Goal: Ask a question

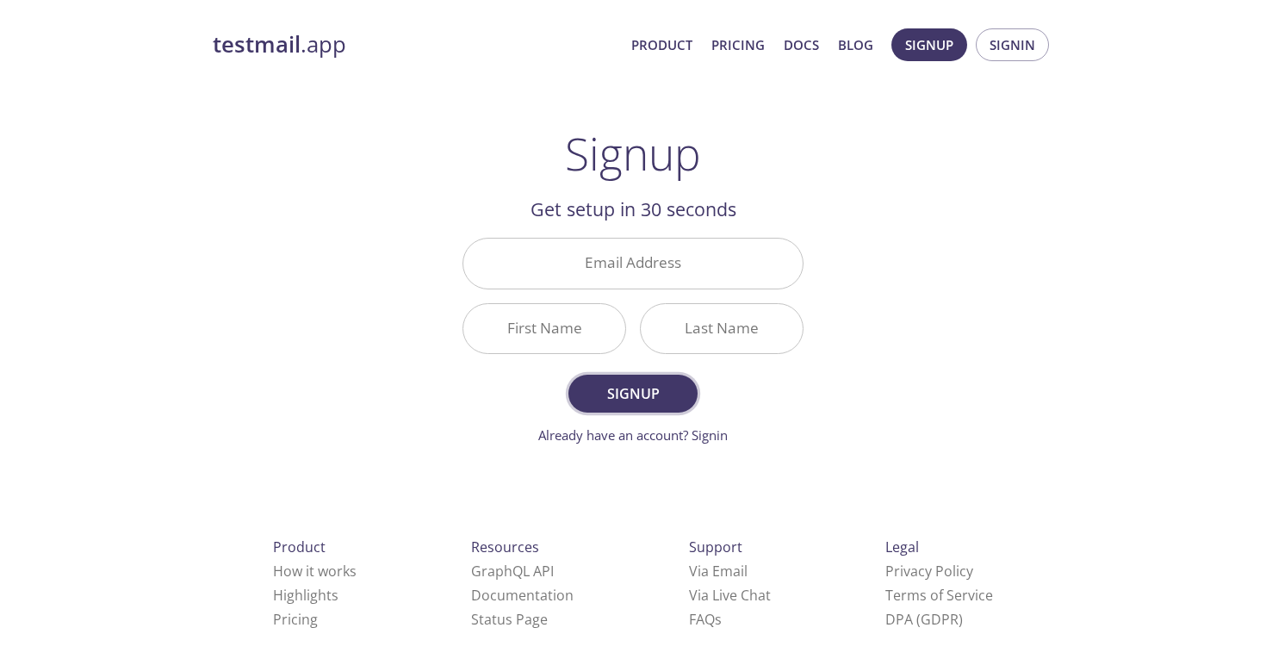
click at [651, 390] on span "Signup" at bounding box center [632, 393] width 91 height 24
click at [626, 201] on h2 "Get setup in 30 seconds" at bounding box center [632, 209] width 341 height 29
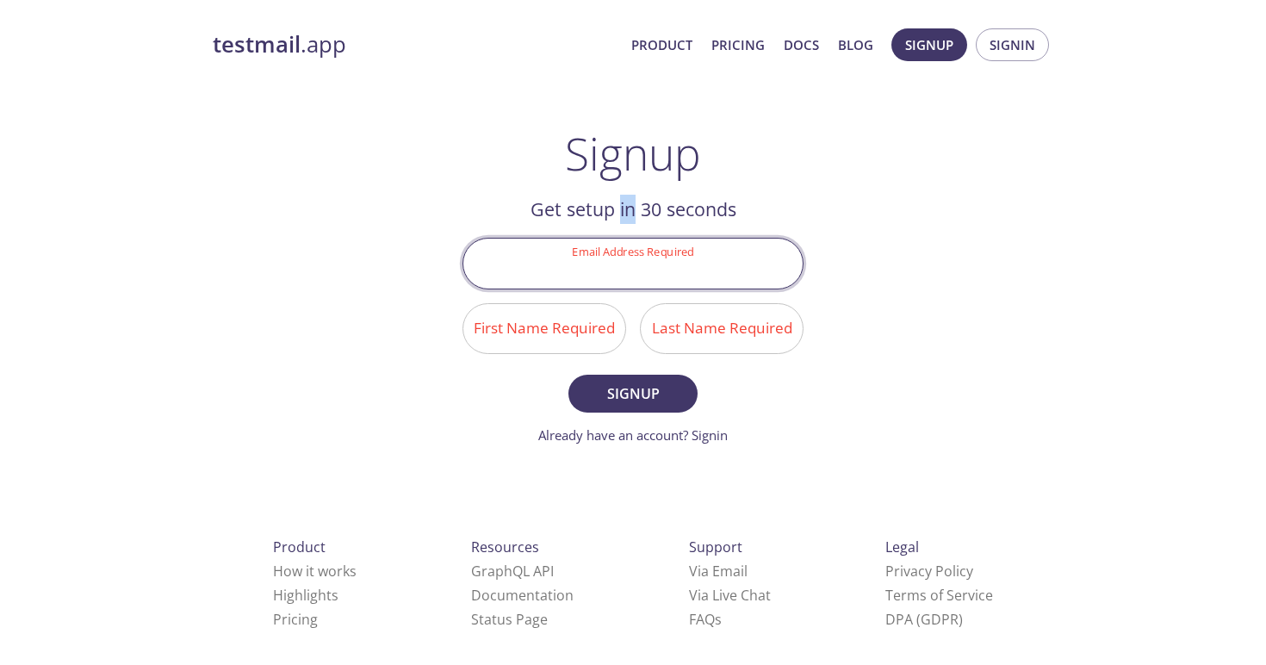
click at [637, 251] on input "Email Address Required" at bounding box center [632, 262] width 339 height 49
click at [962, 46] on button "Signup" at bounding box center [929, 44] width 76 height 33
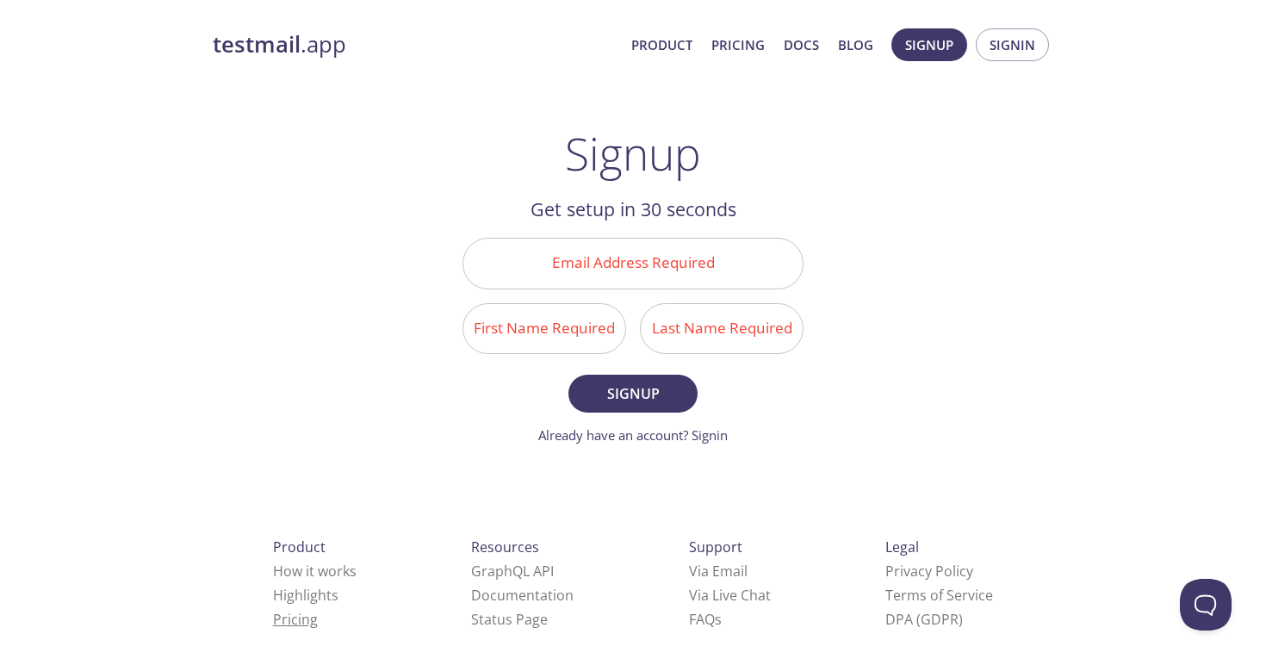
click at [273, 618] on link "Pricing" at bounding box center [295, 619] width 45 height 19
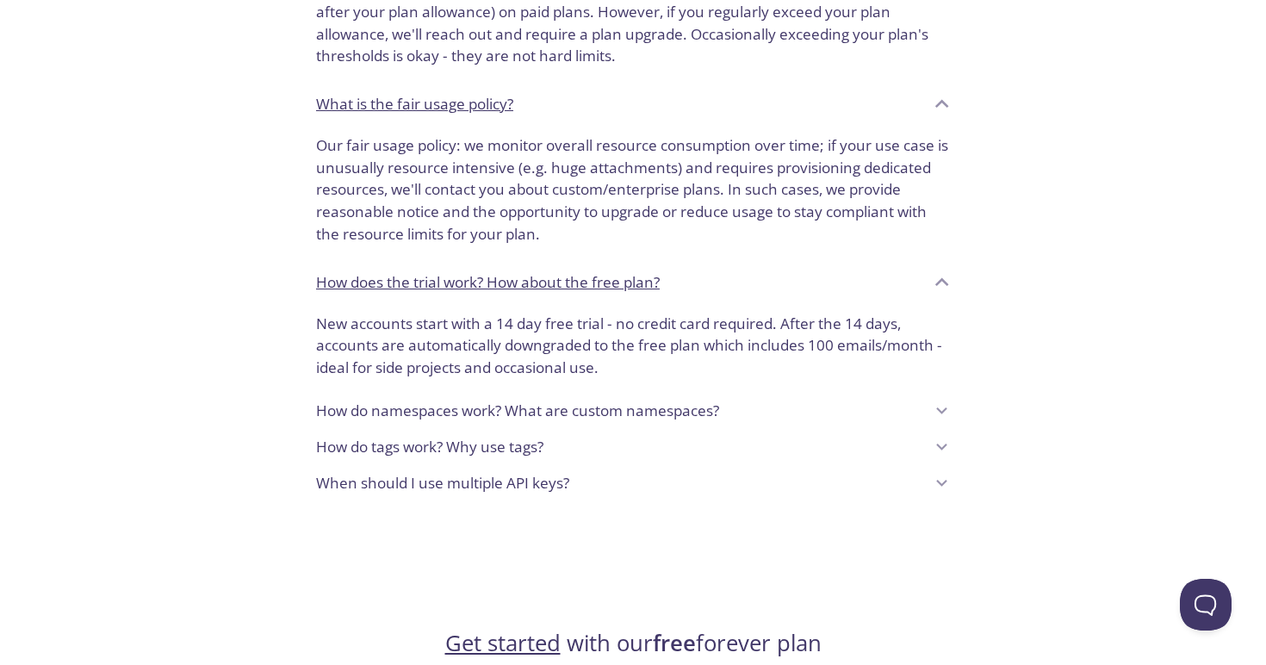
scroll to position [1247, 0]
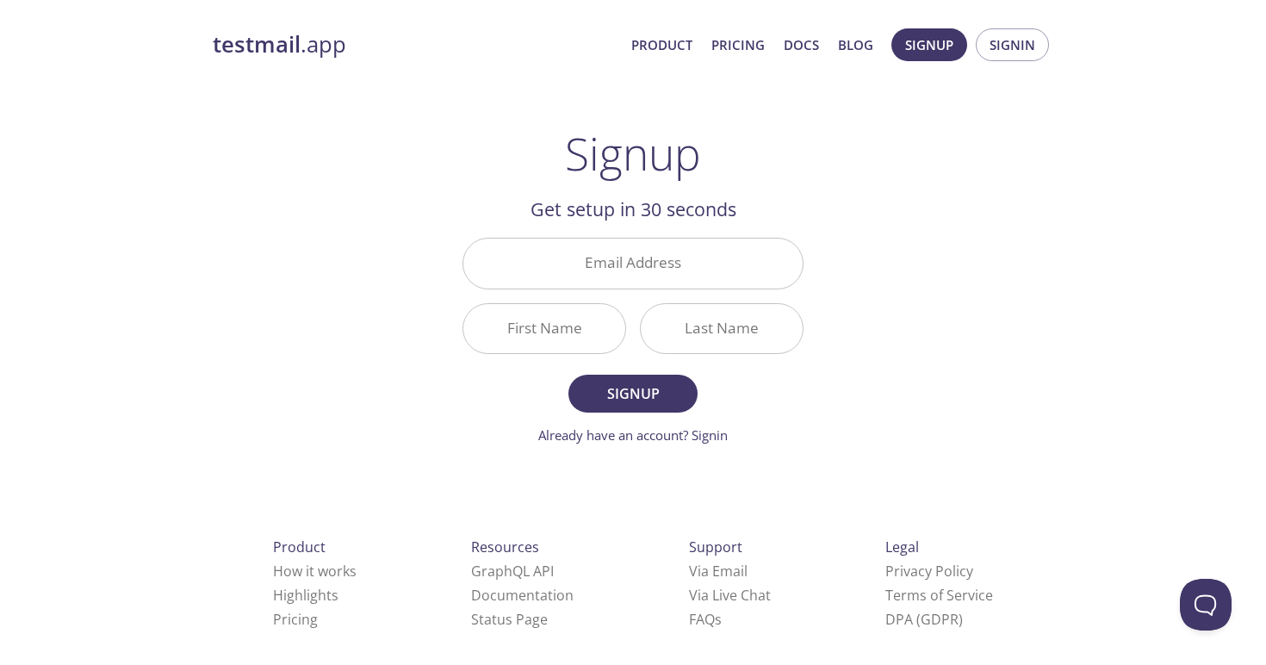
click at [498, 507] on div "Resources GraphQL API Documentation Status Page" at bounding box center [522, 583] width 158 height 152
click at [639, 267] on input "Email Address" at bounding box center [632, 262] width 339 height 49
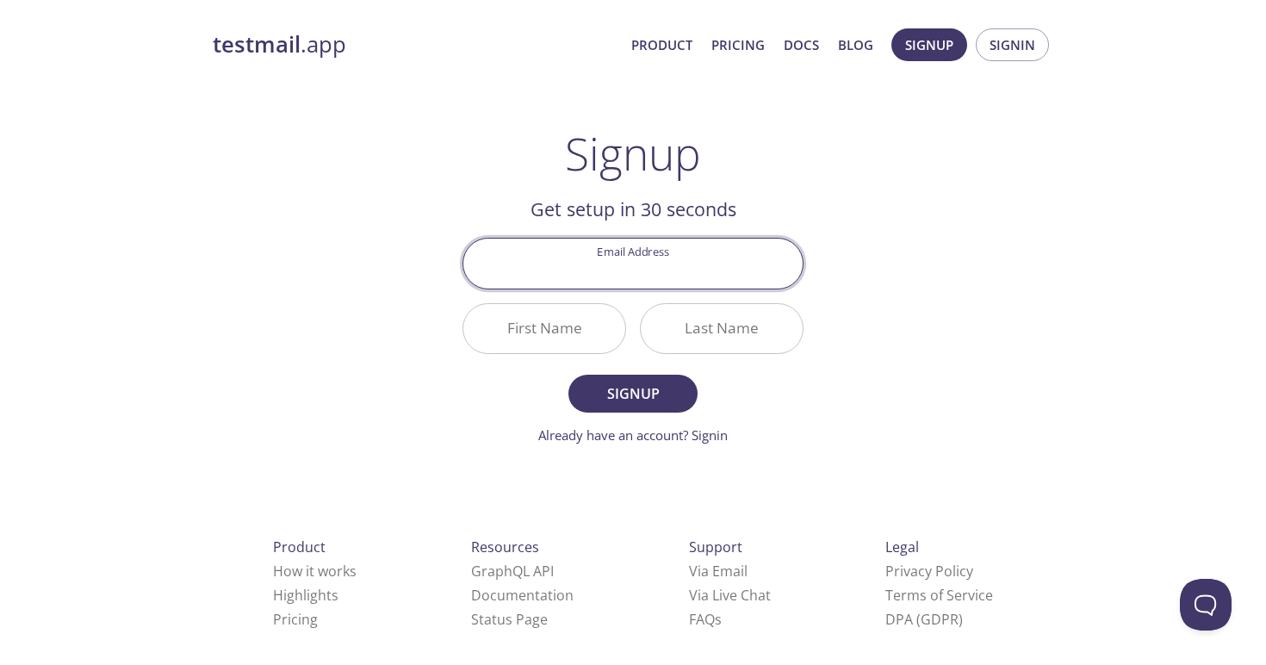
type input "[EMAIL_ADDRESS][DOMAIN_NAME]"
click at [571, 325] on input "First Name" at bounding box center [544, 328] width 162 height 49
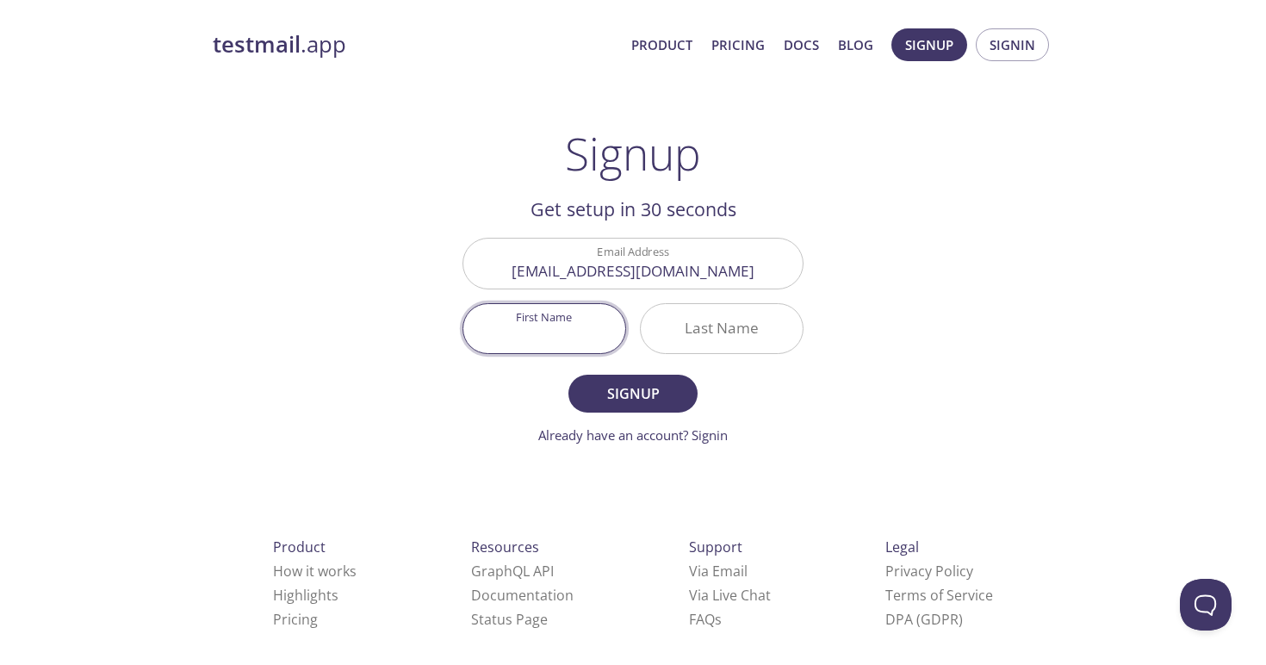
type input "[PERSON_NAME]"
type input "Usman"
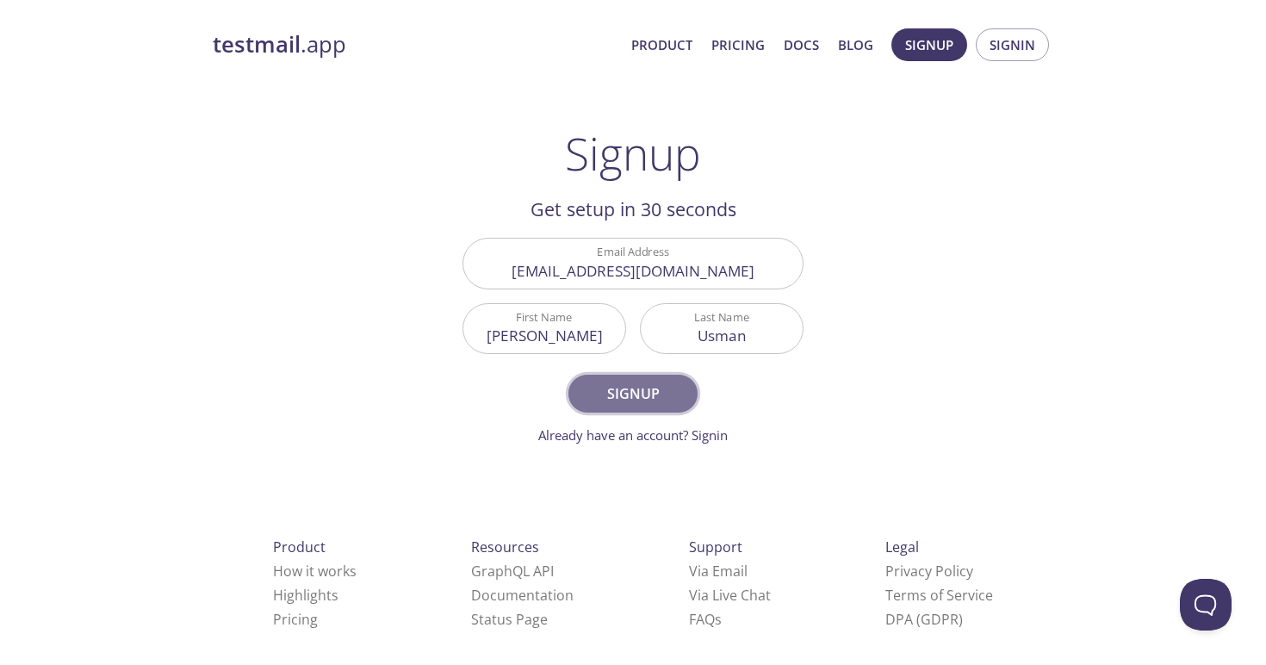
click at [607, 383] on span "Signup" at bounding box center [632, 393] width 91 height 24
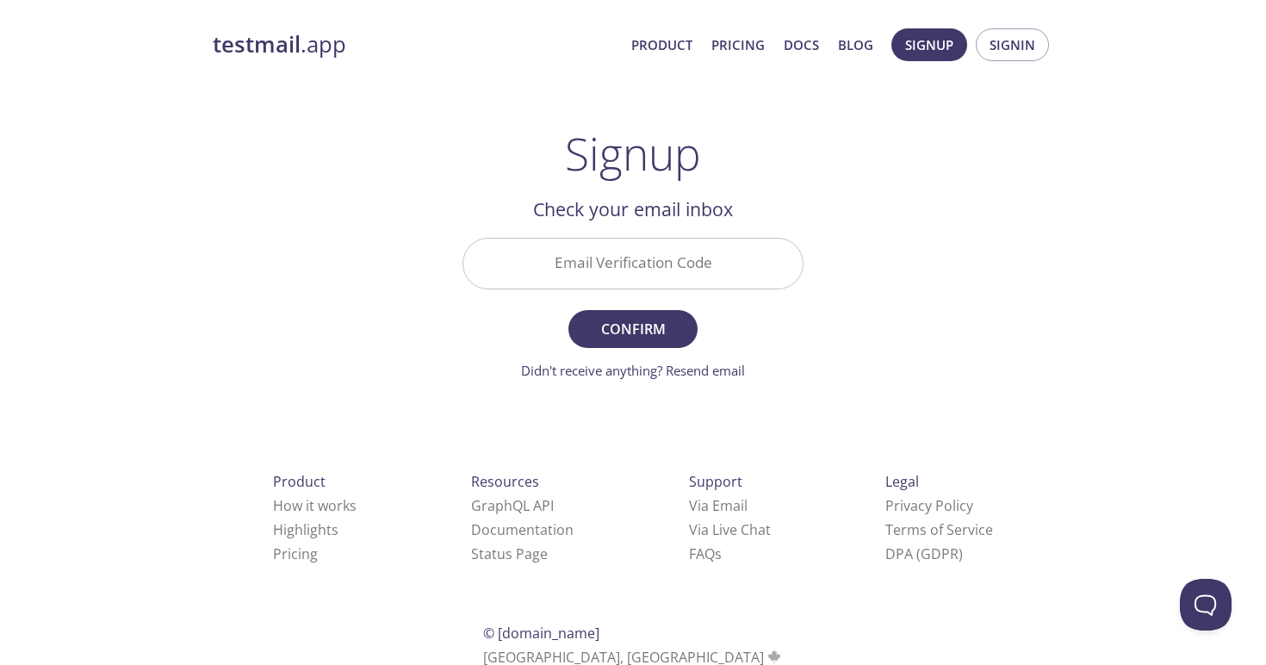
click at [752, 238] on div at bounding box center [632, 263] width 341 height 51
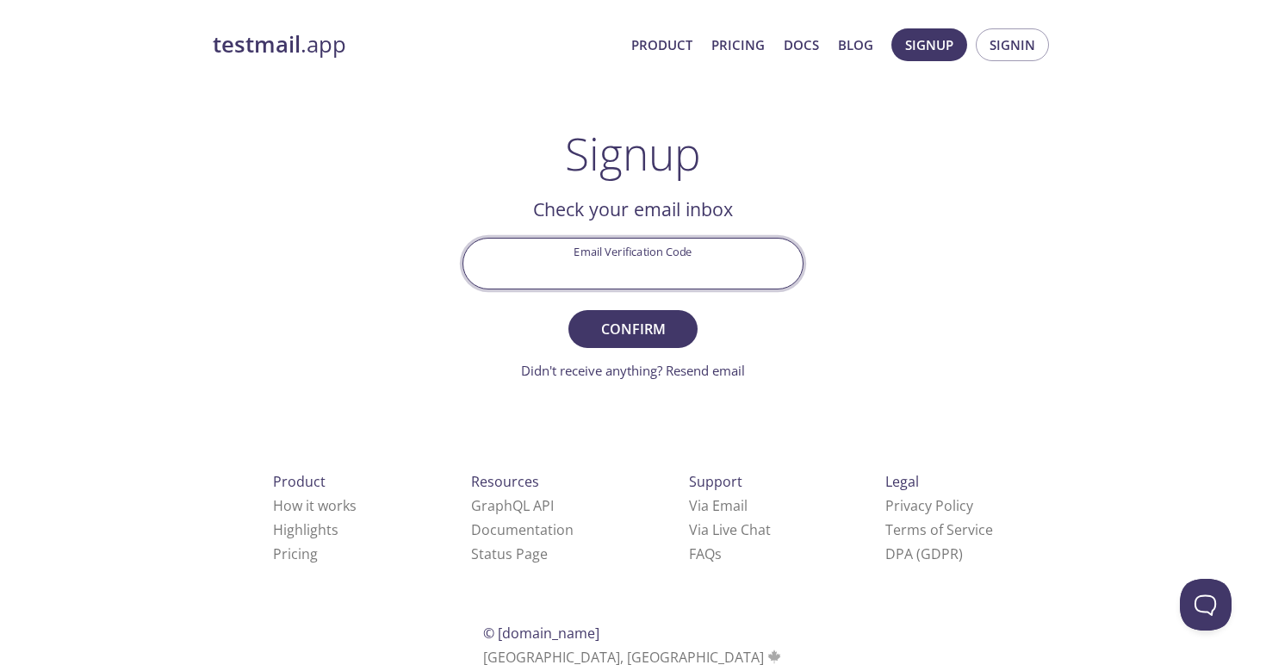
paste input "PCJXMCJ"
type input "PCJXMCJ"
click at [641, 316] on button "Confirm" at bounding box center [632, 329] width 129 height 38
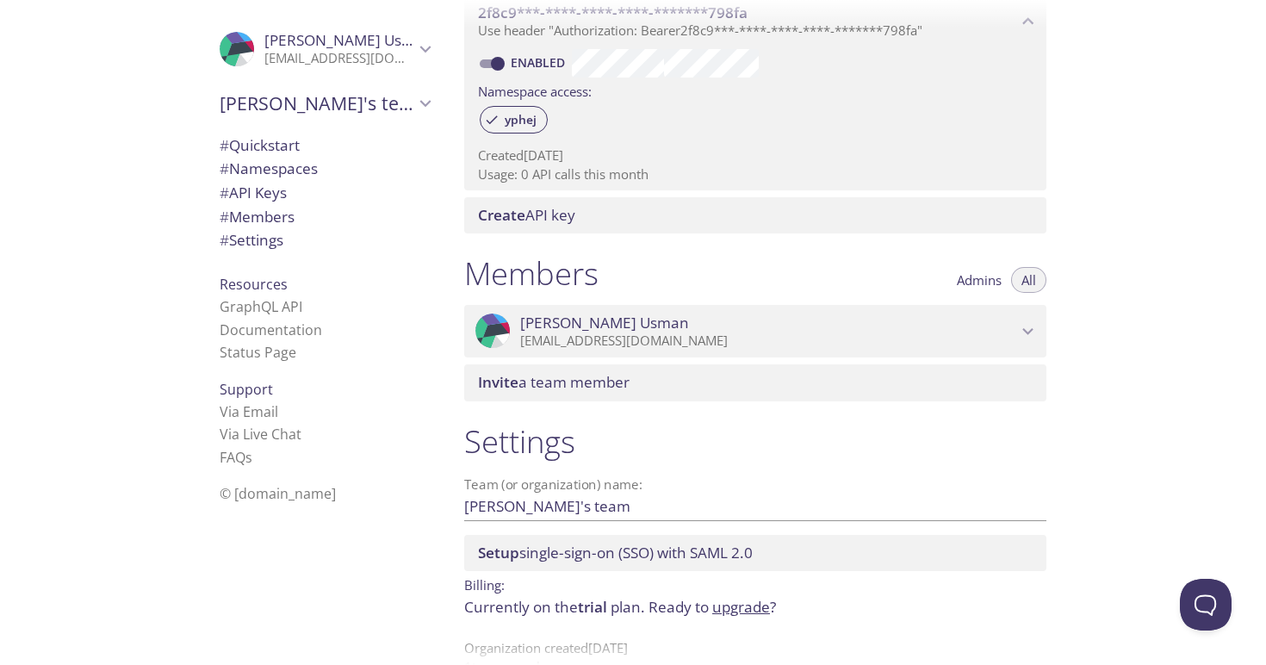
scroll to position [560, 0]
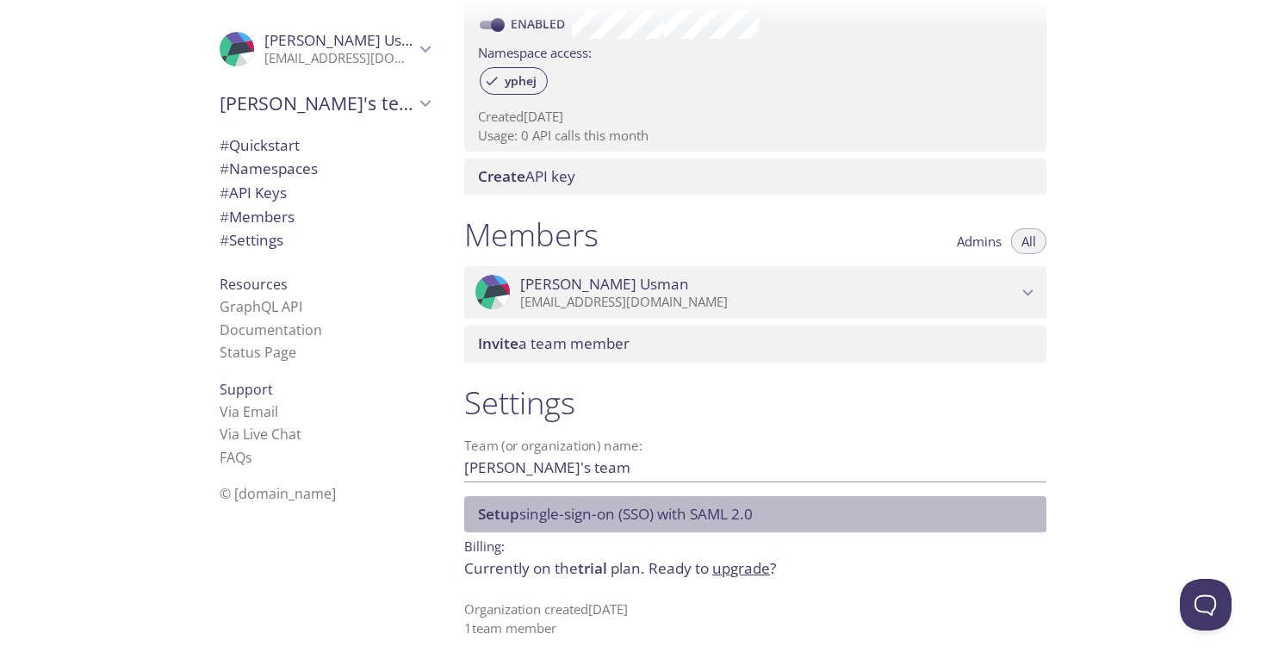
click at [646, 525] on div "Setup single-sign-on (SSO) with SAML 2.0" at bounding box center [755, 514] width 582 height 36
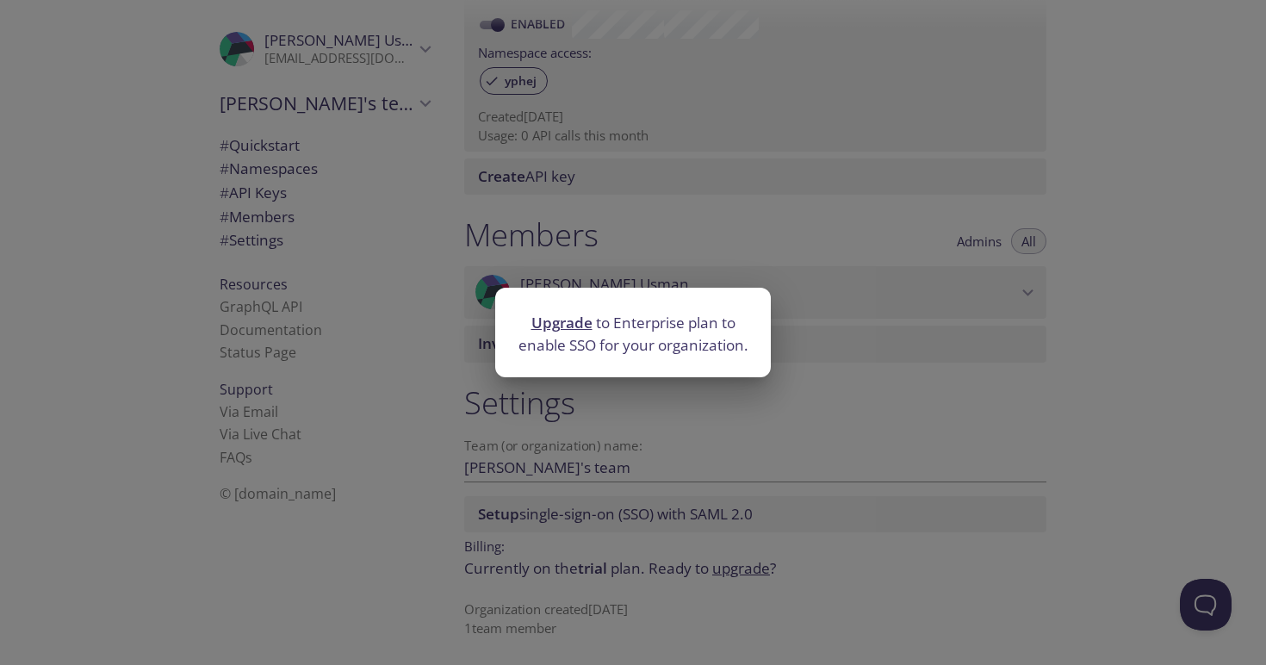
click at [705, 416] on div "Upgrade to Enterprise plan to enable SSO for your organization." at bounding box center [633, 332] width 1266 height 665
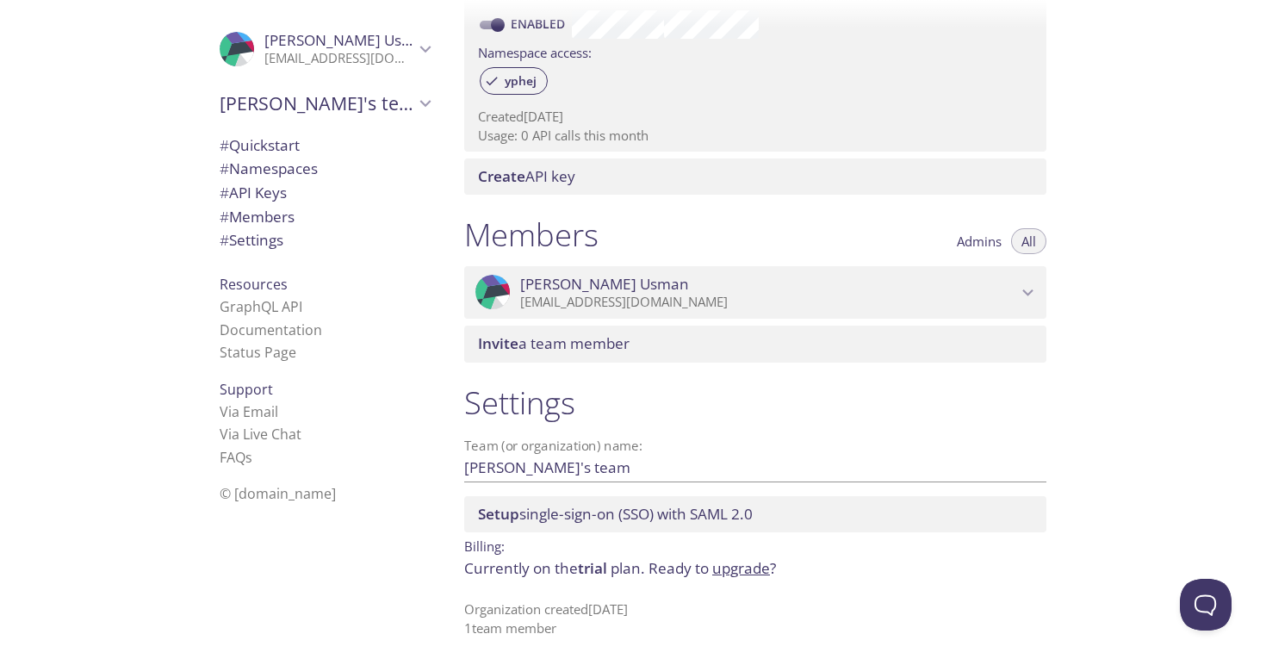
click at [733, 576] on link "upgrade" at bounding box center [741, 568] width 58 height 20
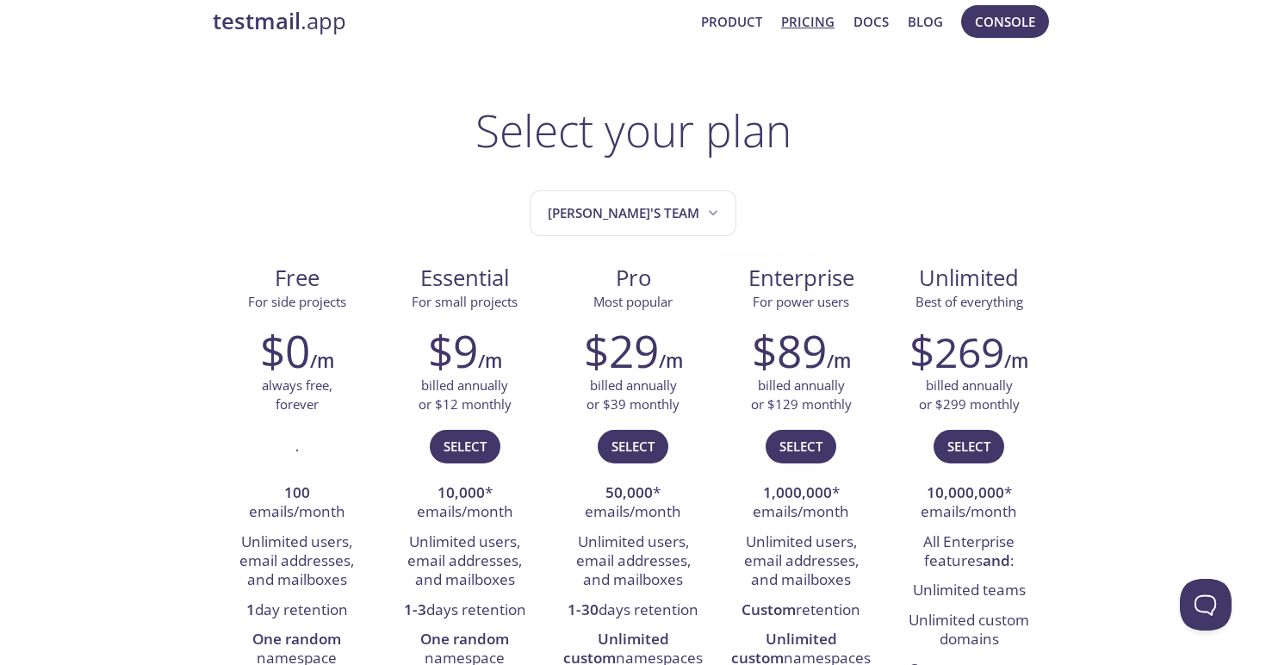
scroll to position [56, 0]
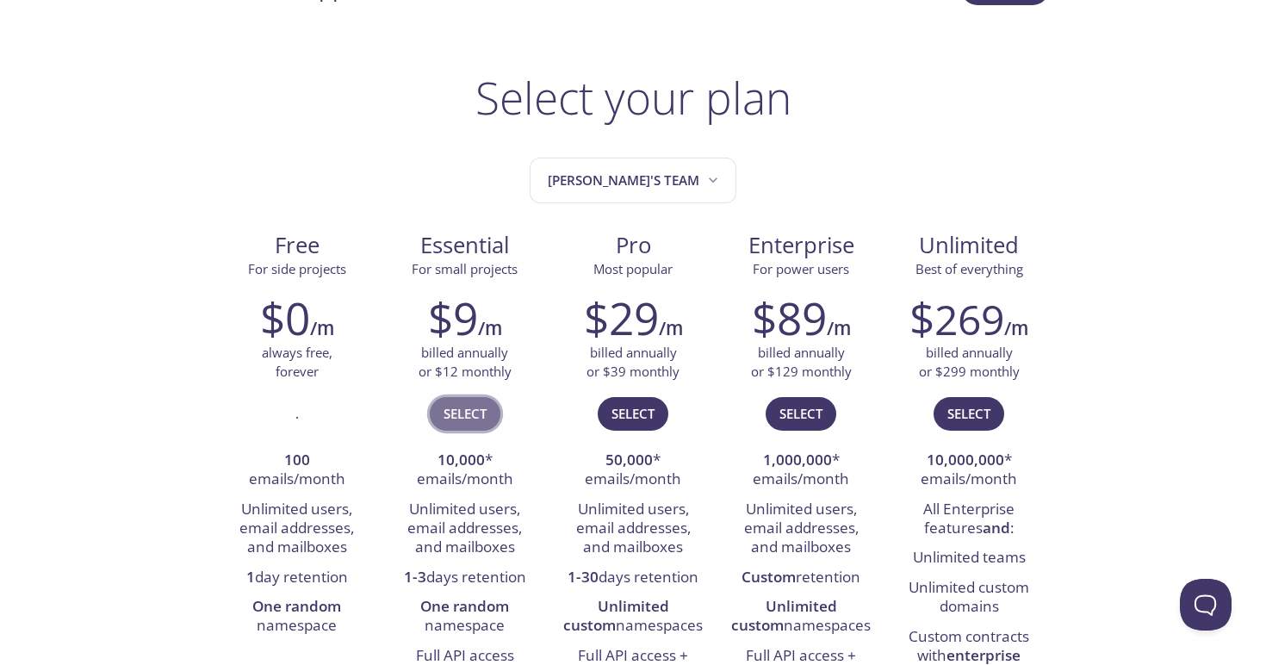
click at [486, 419] on span "Select" at bounding box center [464, 413] width 43 height 22
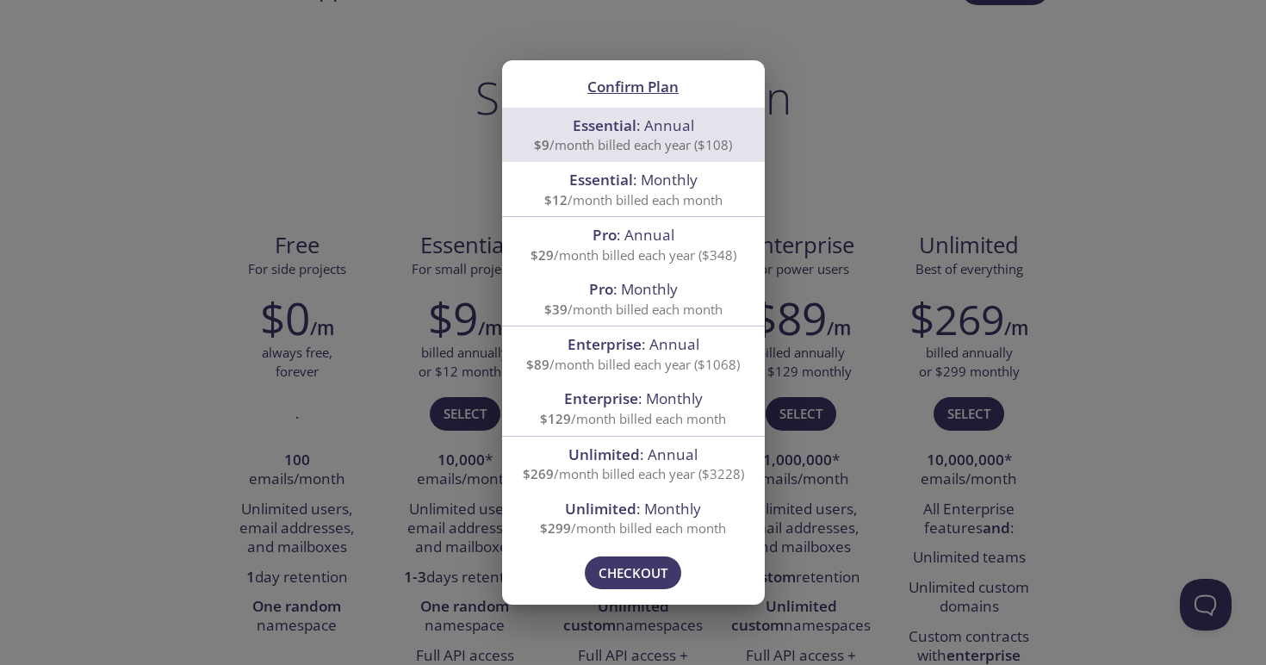
click at [602, 572] on span "Checkout" at bounding box center [632, 572] width 69 height 22
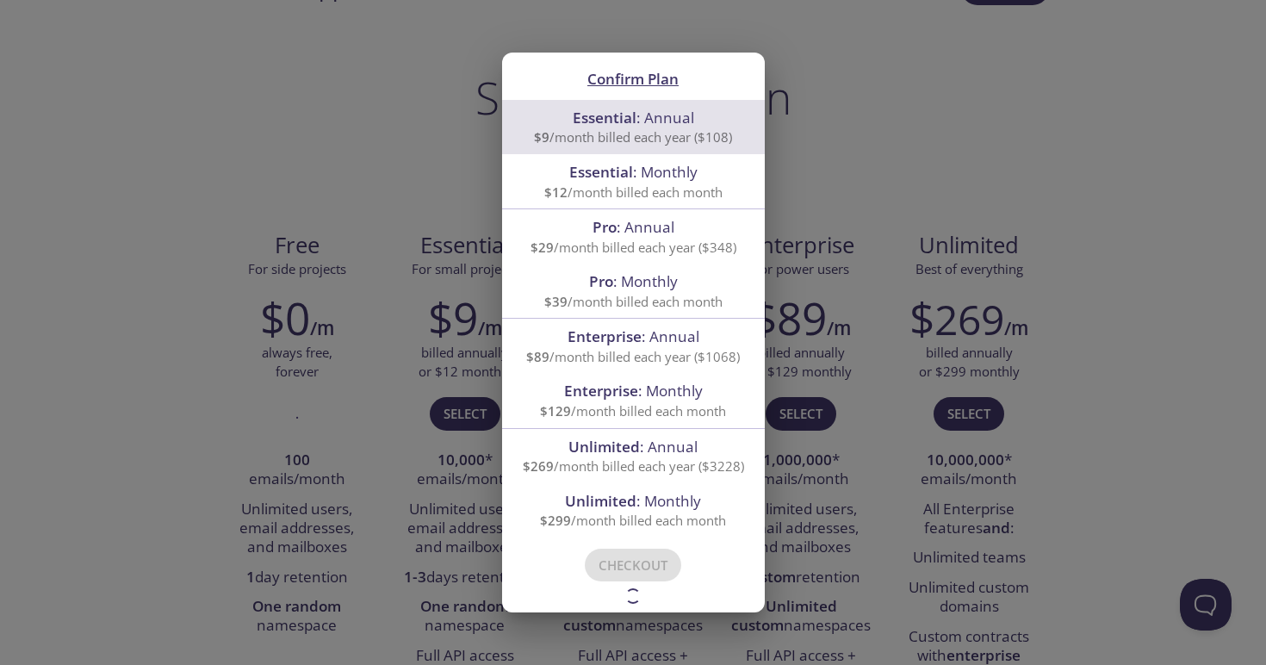
click at [296, 155] on div "Confirm Plan Essential : Annual $9 /month billed each year ($108) Essential : M…" at bounding box center [633, 332] width 1266 height 665
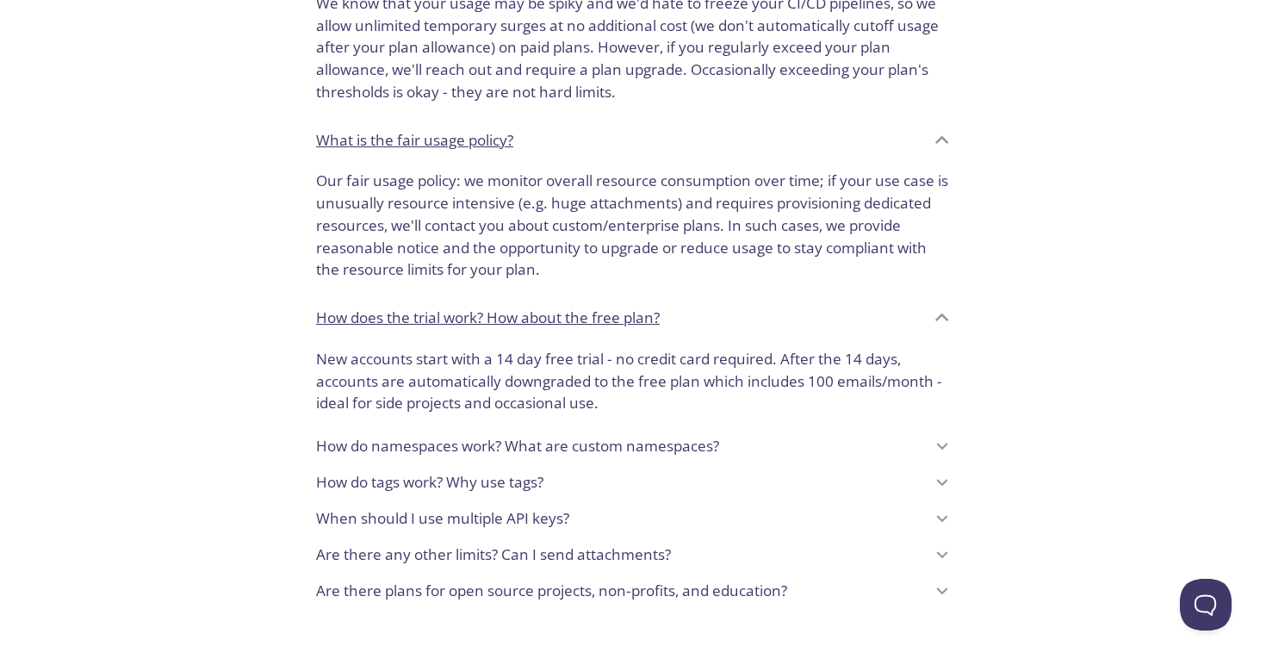
scroll to position [1263, 0]
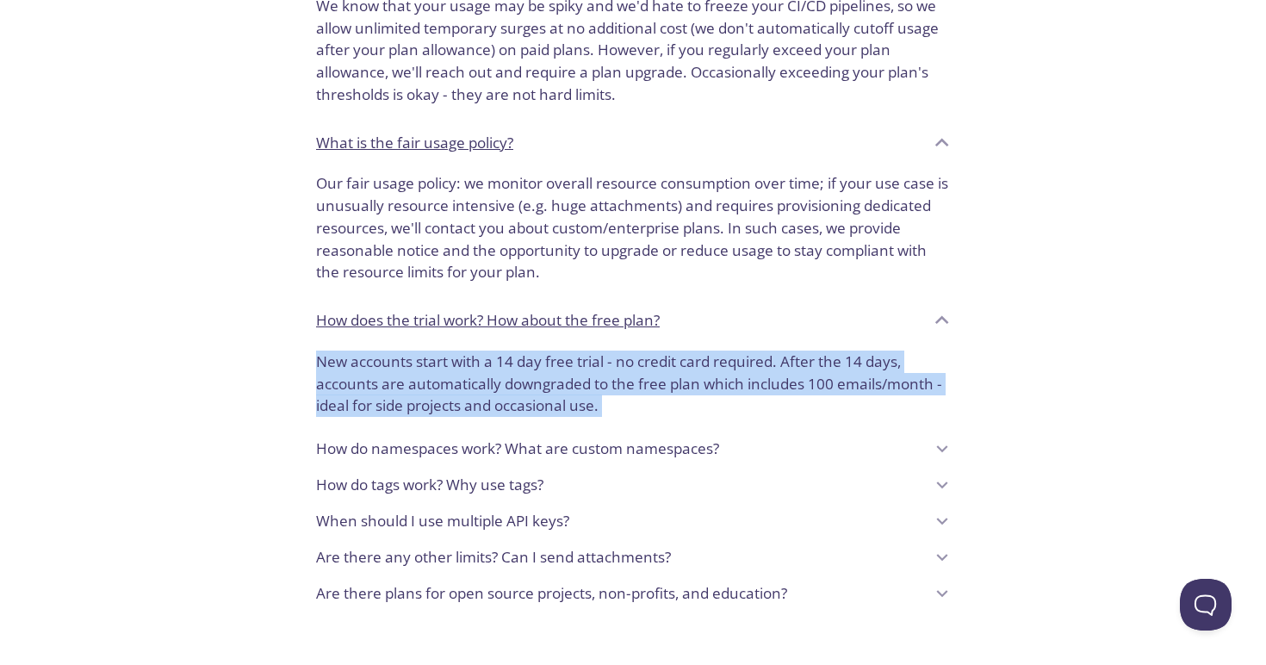
drag, startPoint x: 295, startPoint y: 319, endPoint x: 773, endPoint y: 470, distance: 501.0
click at [709, 545] on div "Are there any other limits? Can I send attachments?" at bounding box center [620, 556] width 608 height 29
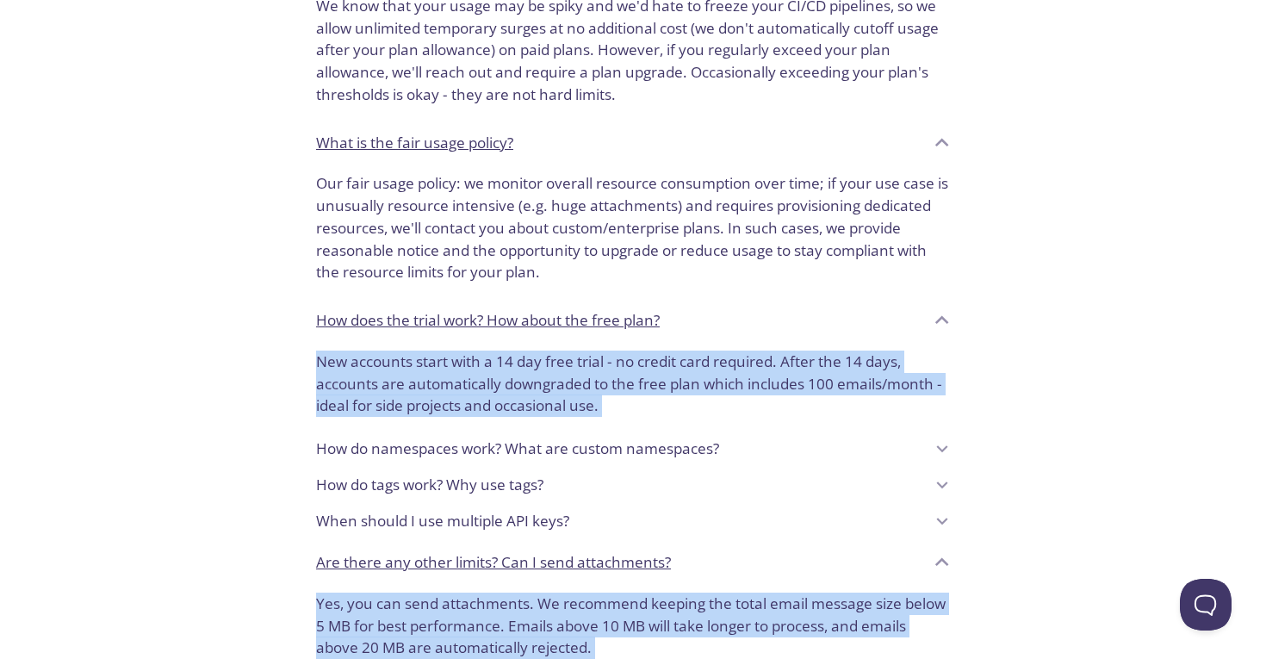
click at [742, 501] on div "How do tags work? Why use tags?" at bounding box center [632, 485] width 661 height 36
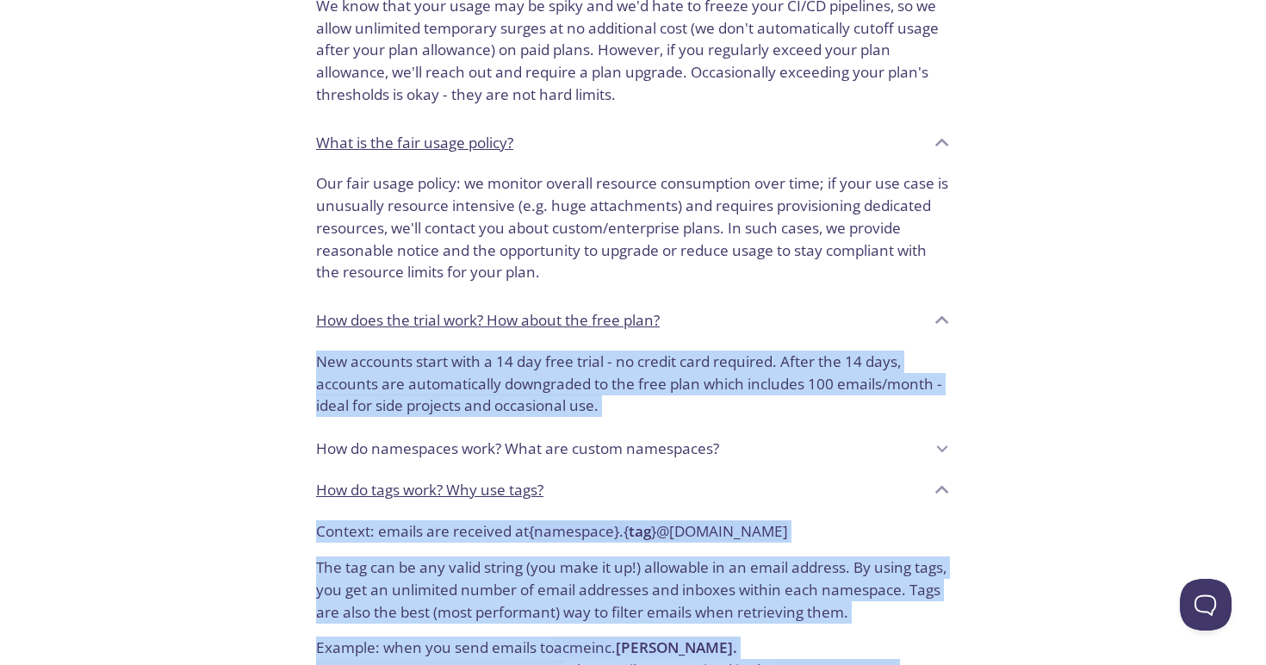
click at [707, 538] on code "{ namespace } . { tag } @[DOMAIN_NAME]" at bounding box center [658, 531] width 259 height 20
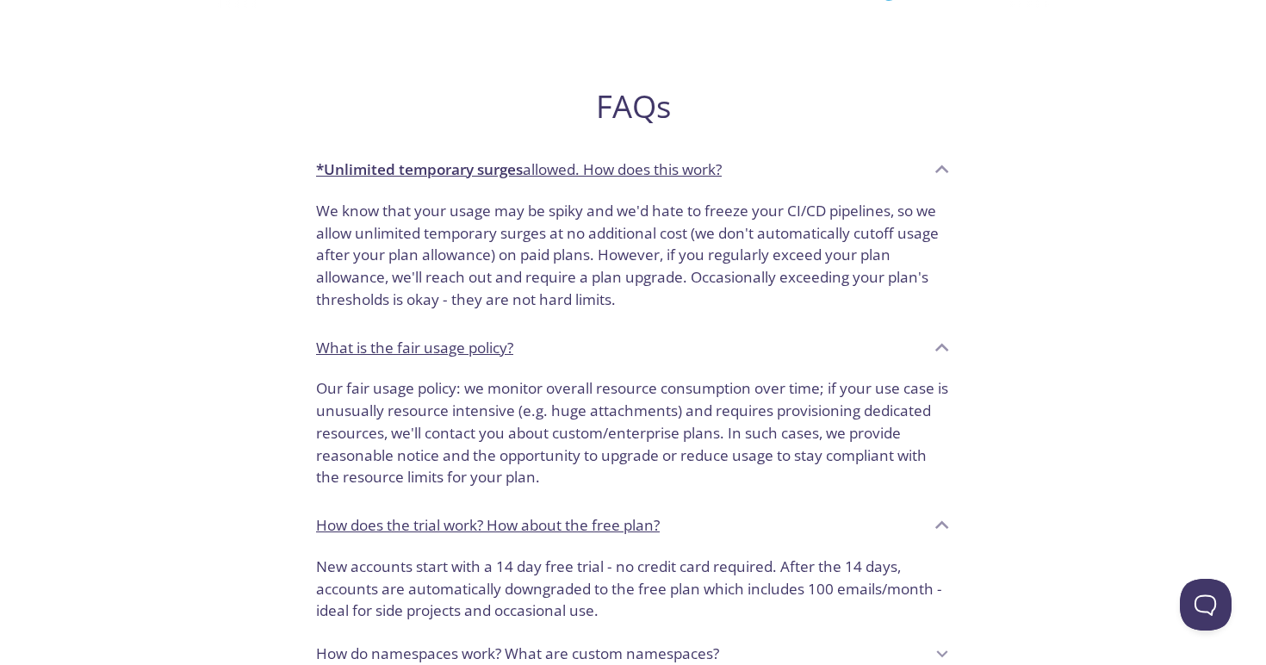
scroll to position [895, 0]
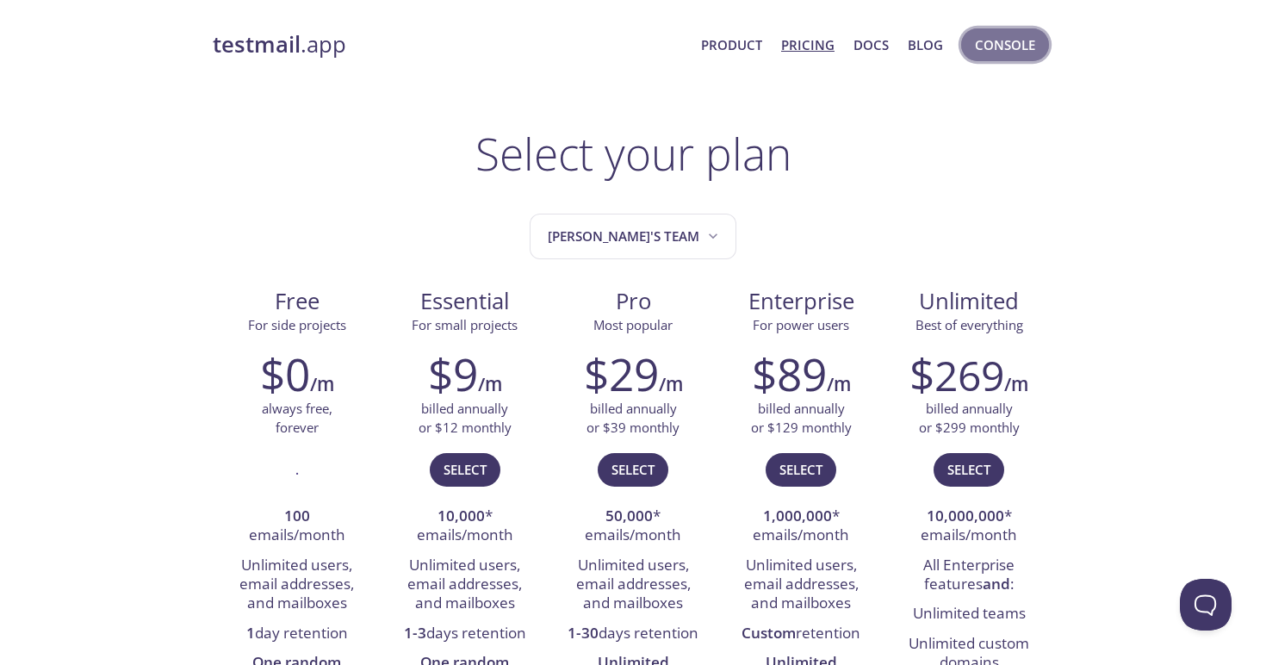
click at [993, 43] on span "Console" at bounding box center [1005, 45] width 60 height 22
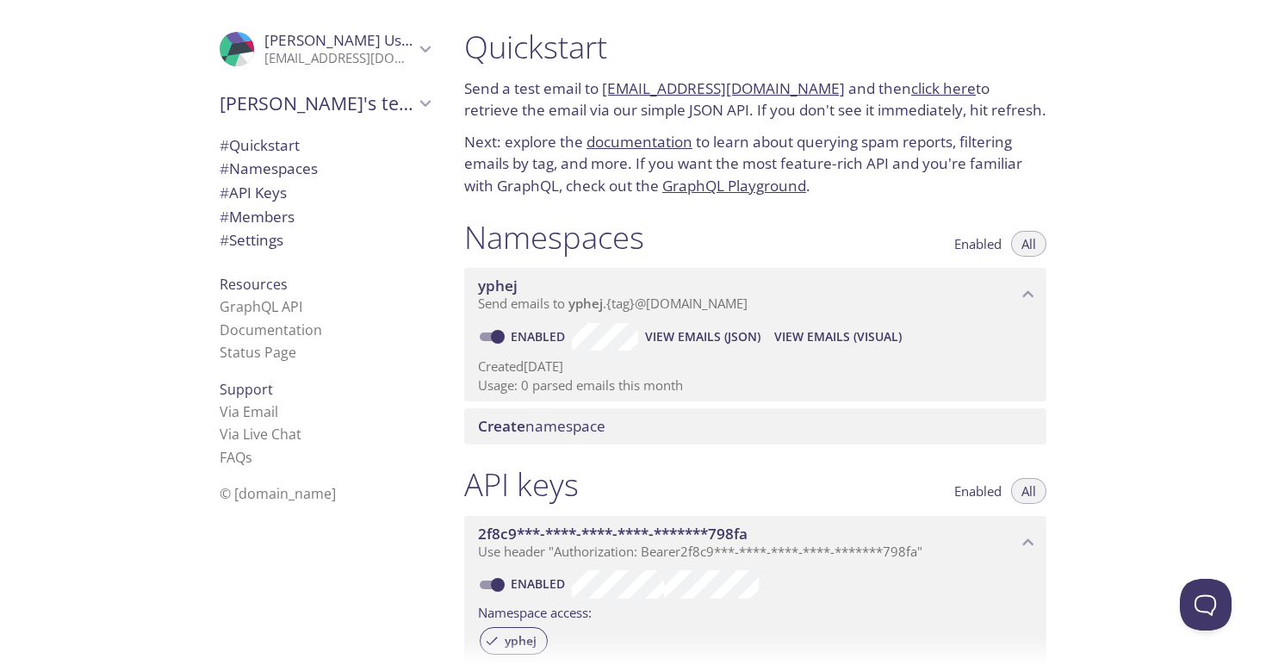
click at [381, 527] on div ".cls-1 { fill: #6d5ca8; } .cls-2 { fill: #3fc191; } .cls-3 { fill: #3b4752; } .…" at bounding box center [321, 332] width 258 height 665
drag, startPoint x: 491, startPoint y: 121, endPoint x: 764, endPoint y: 118, distance: 273.8
click at [764, 118] on p "Send a test email to [EMAIL_ADDRESS][DOMAIN_NAME] and then click here to retrie…" at bounding box center [755, 99] width 582 height 44
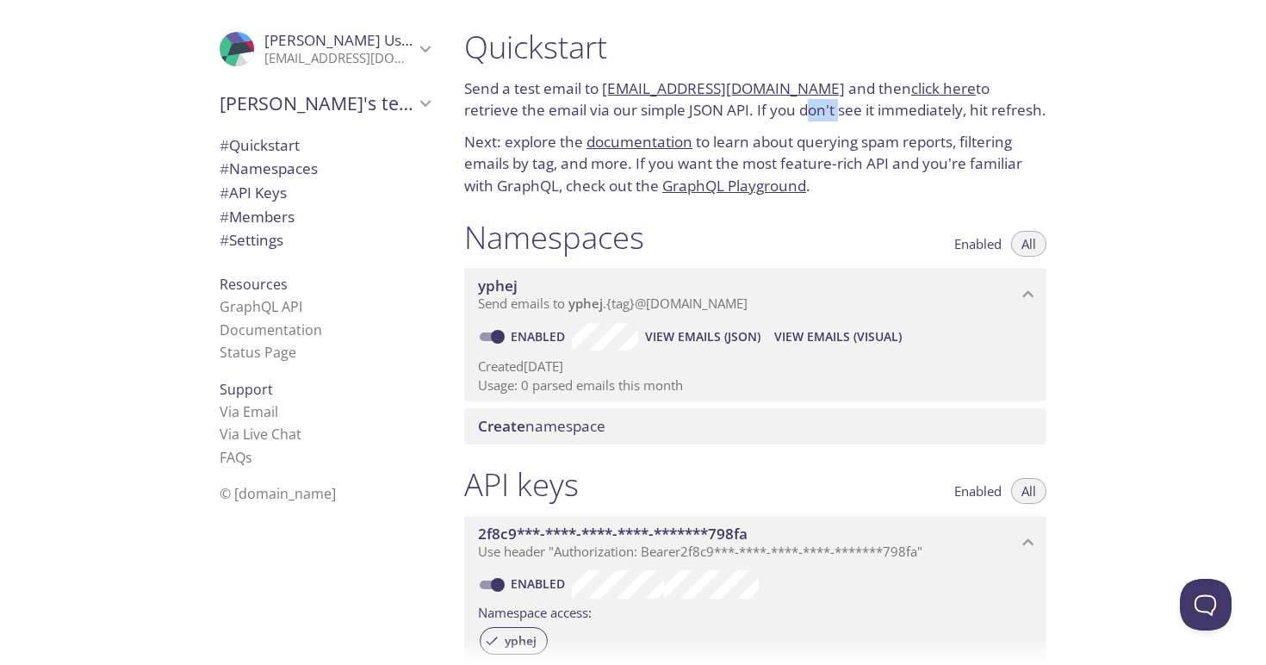
click at [764, 118] on p "Send a test email to [EMAIL_ADDRESS][DOMAIN_NAME] and then click here to retrie…" at bounding box center [755, 99] width 582 height 44
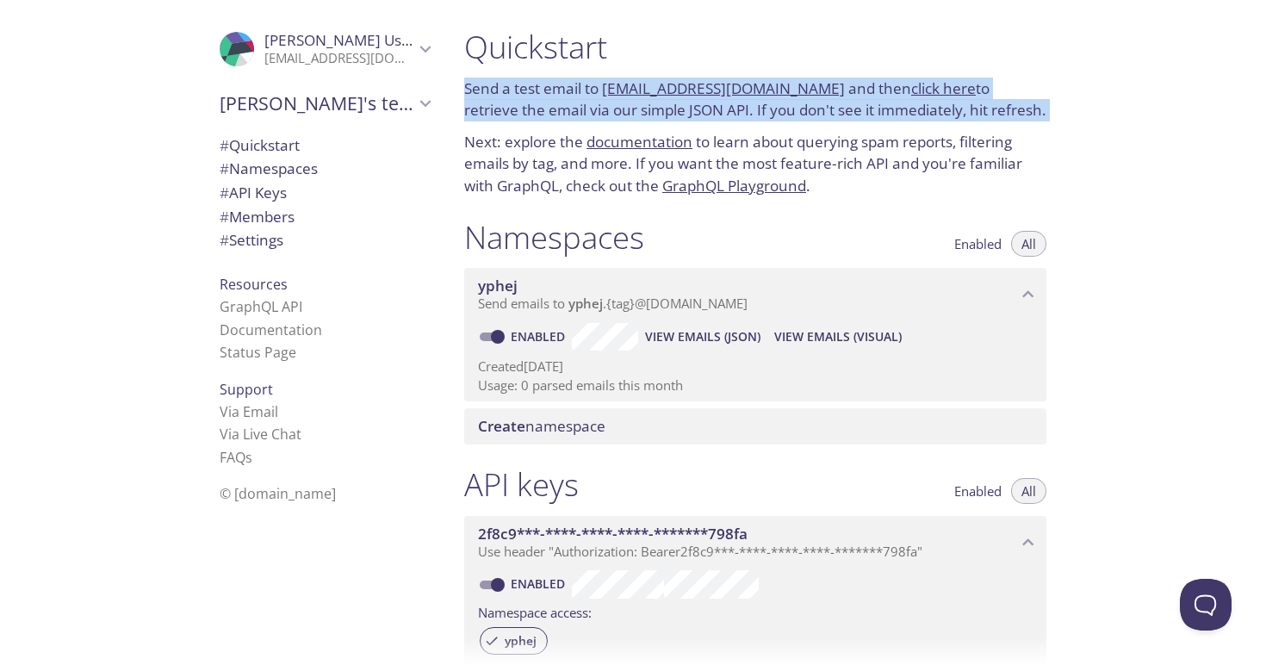
click at [764, 118] on p "Send a test email to [EMAIL_ADDRESS][DOMAIN_NAME] and then click here to retrie…" at bounding box center [755, 99] width 582 height 44
click at [764, 118] on p "Send a test email to yphej.test@inbox.testmail.app and then click here to retri…" at bounding box center [755, 99] width 582 height 44
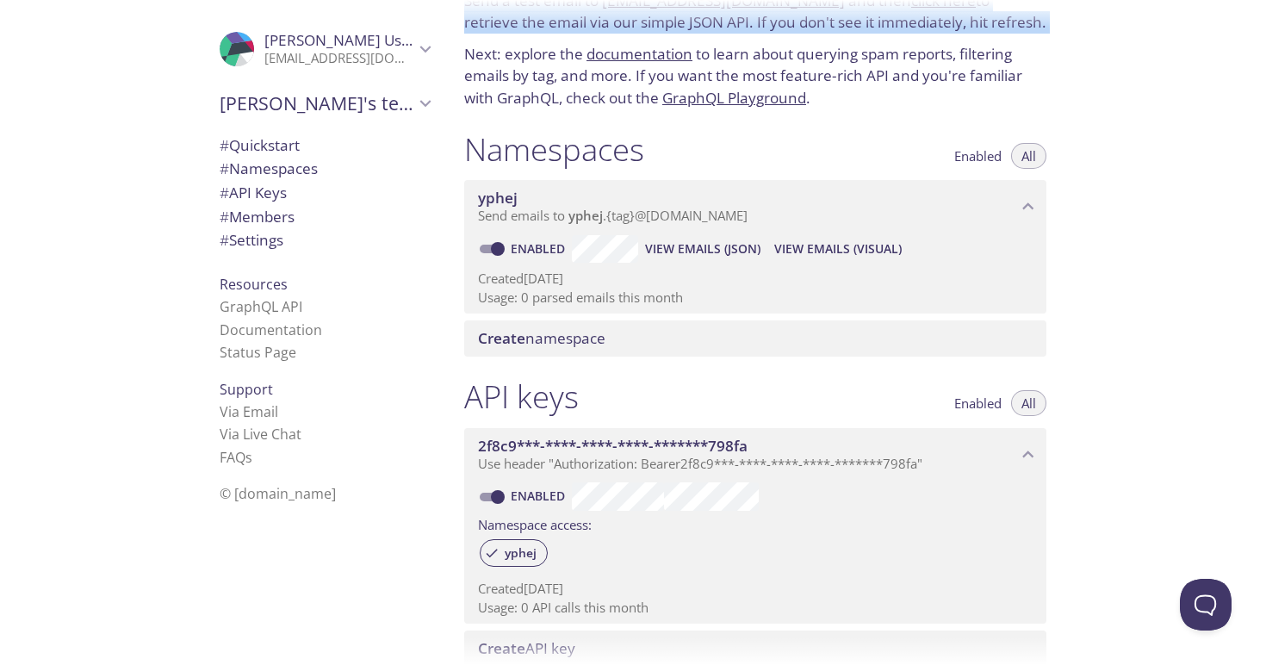
scroll to position [113, 0]
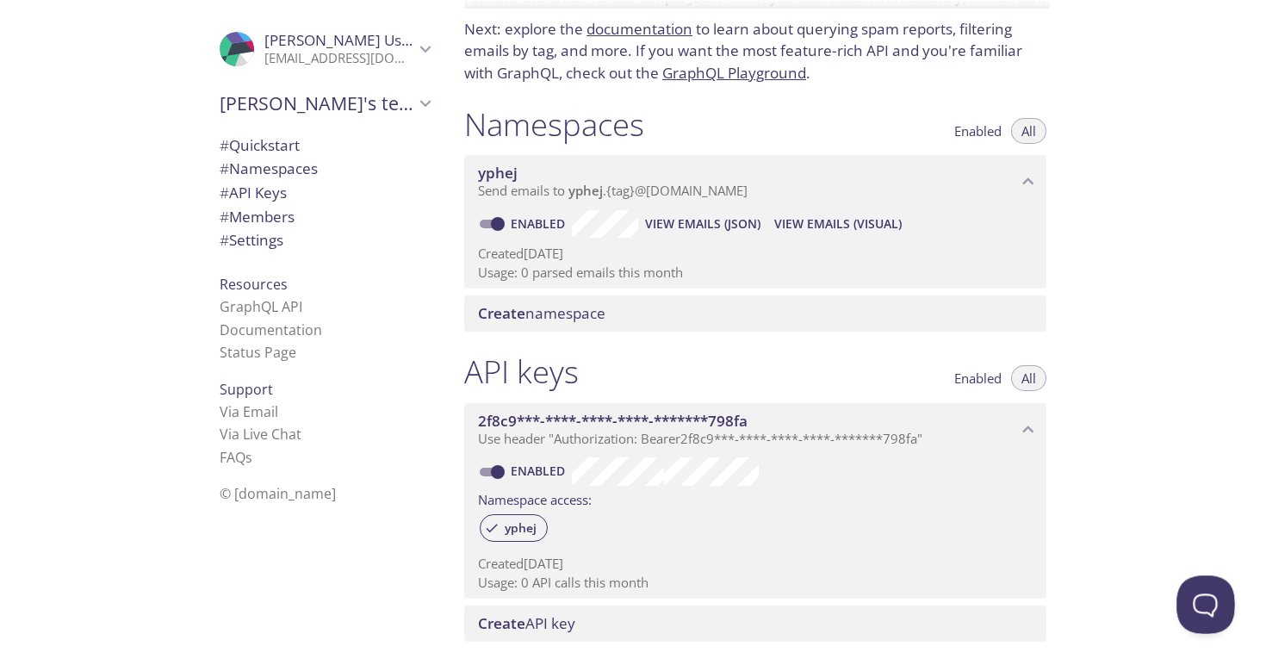
click at [1204, 587] on button "Open Beacon popover" at bounding box center [1202, 601] width 52 height 52
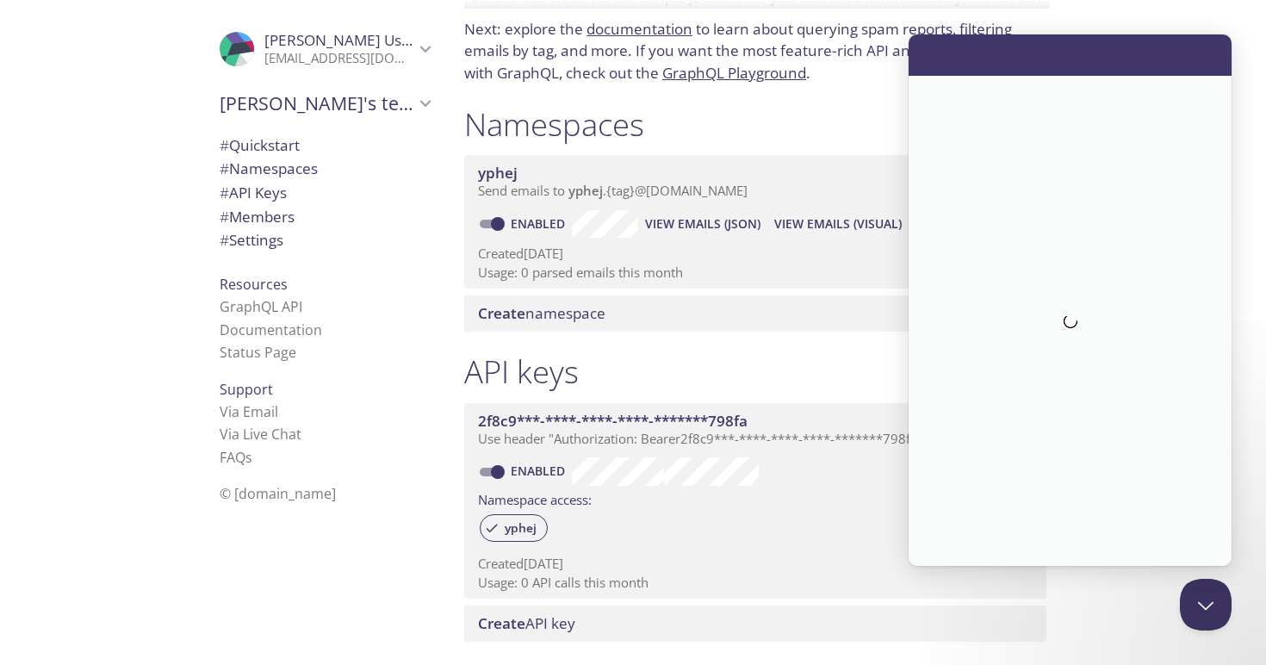
scroll to position [0, 0]
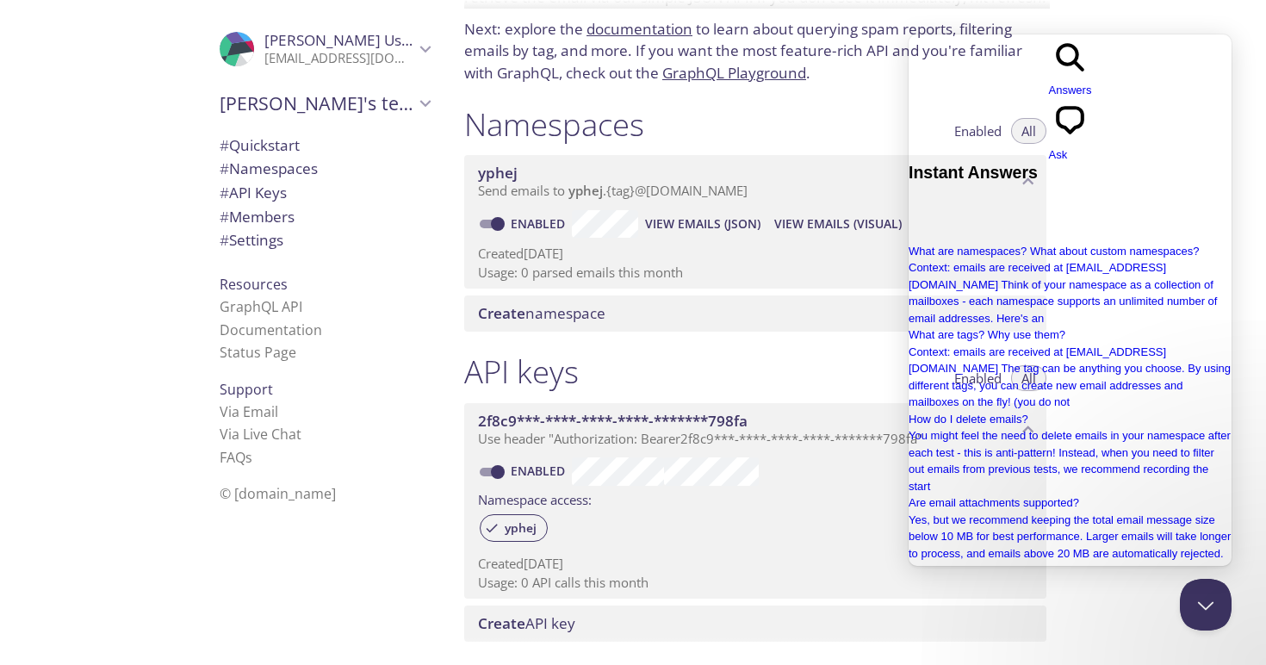
scroll to position [0, 59]
type input "hello how can i get my github student developer pack testmail account ?"
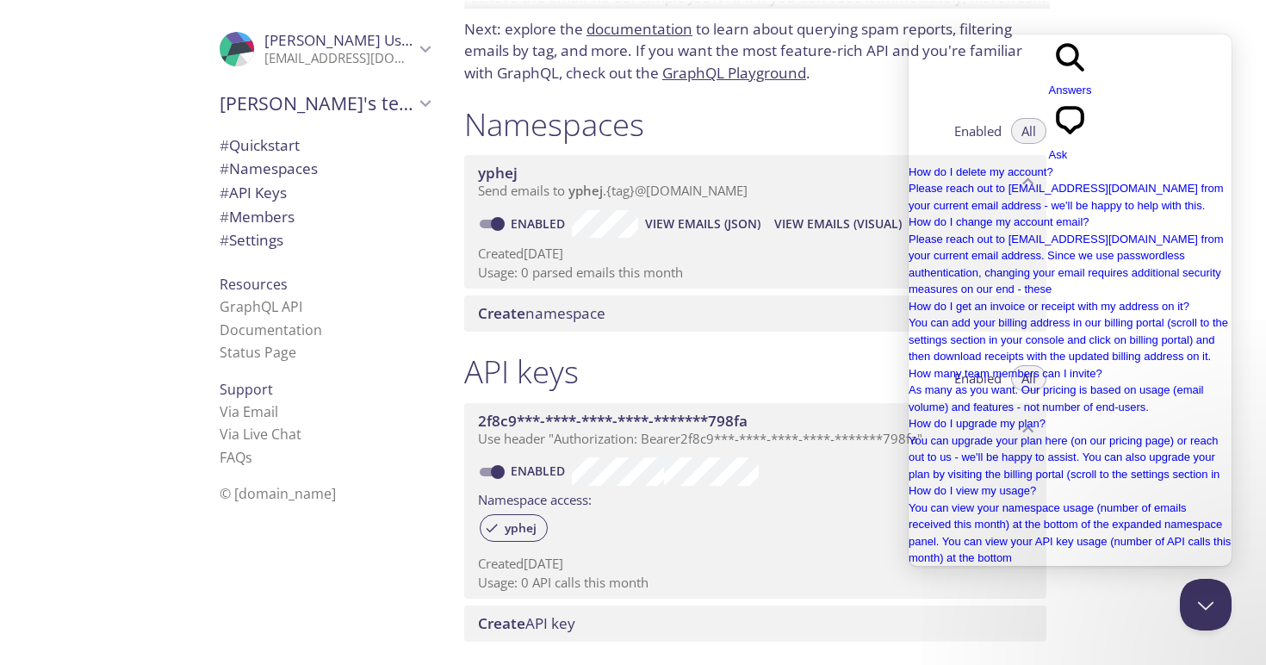
scroll to position [1041, 0]
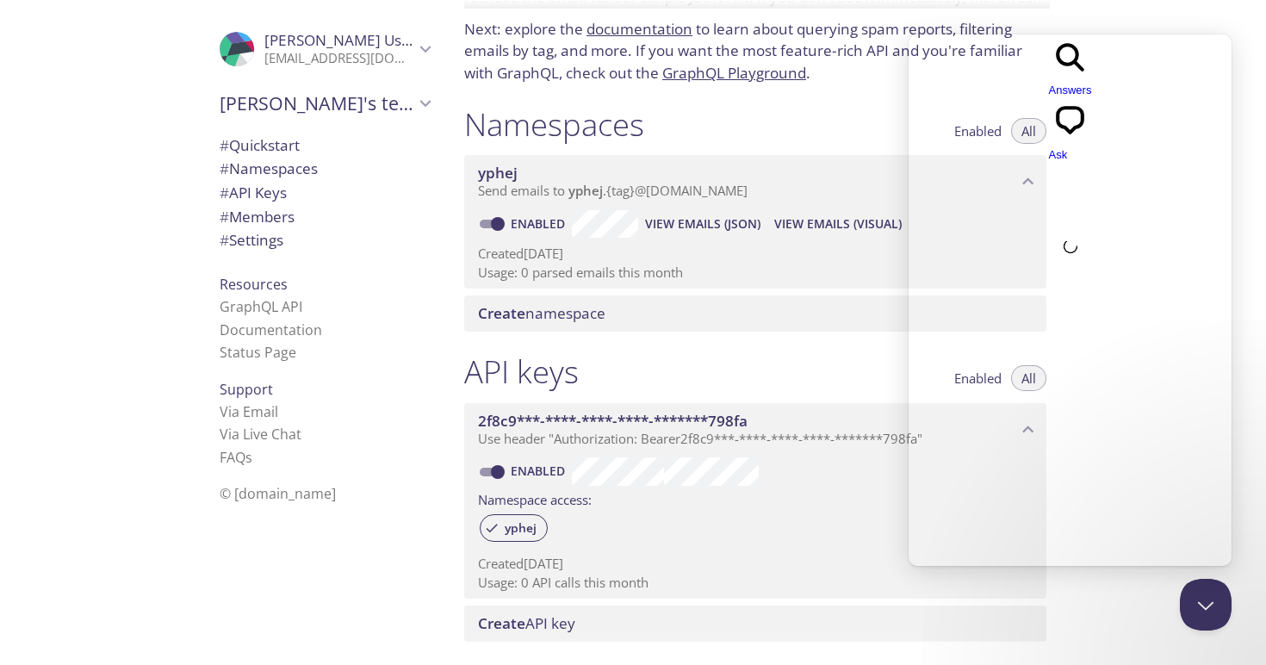
scroll to position [0, 0]
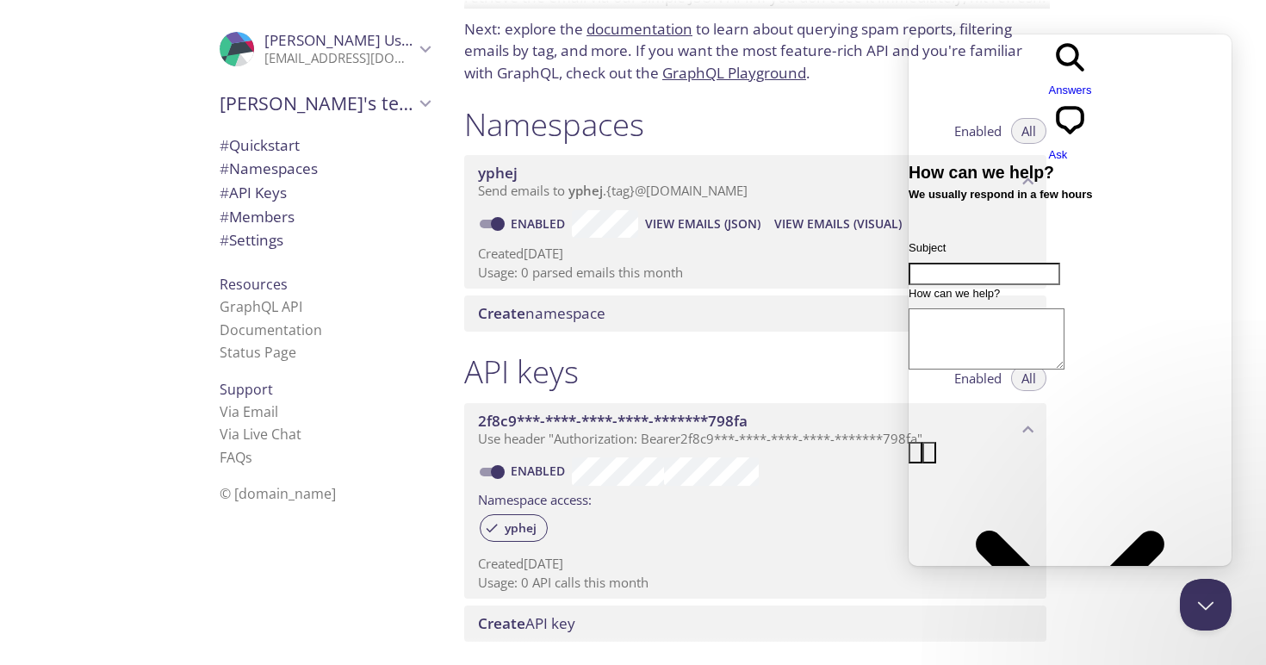
click at [1031, 285] on div "How can we help?" at bounding box center [1069, 363] width 323 height 157
click at [1020, 263] on input "Subject" at bounding box center [984, 274] width 152 height 22
type input "Studnet Account"
click at [1034, 308] on textarea "How can we help?" at bounding box center [986, 338] width 156 height 61
type textarea "I h"
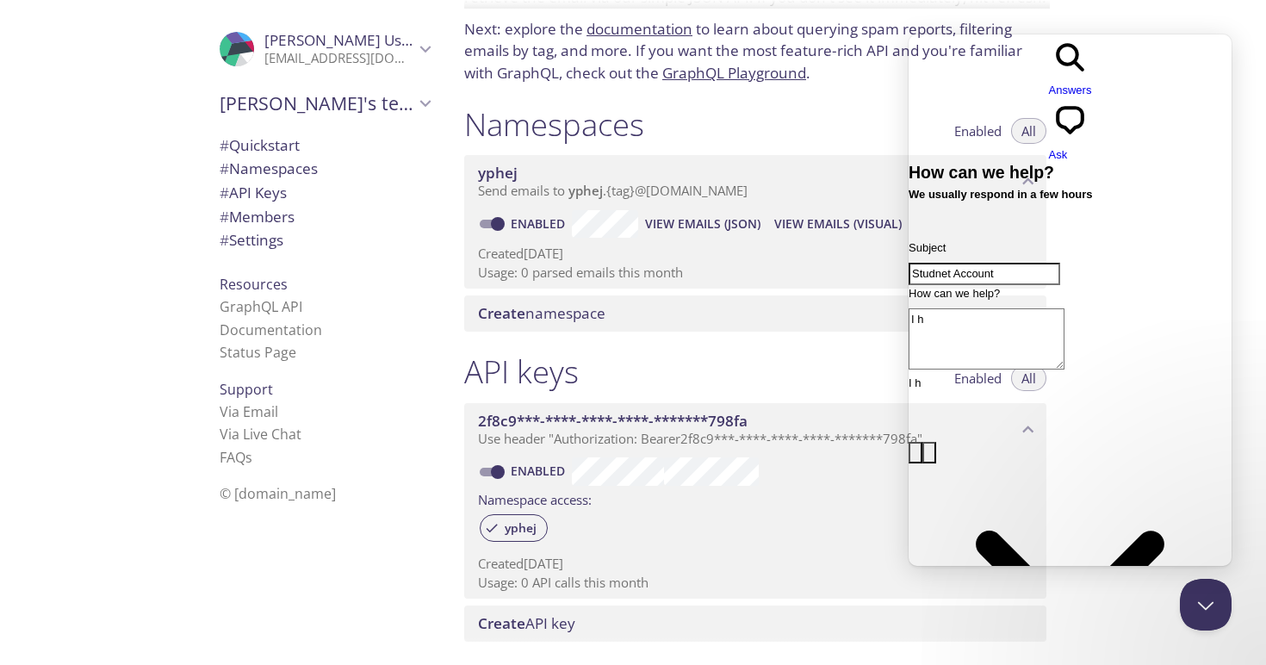
click at [978, 263] on input "Studnet Account" at bounding box center [984, 274] width 152 height 22
type input "Student Account"
click at [999, 308] on textarea "I h" at bounding box center [986, 338] width 156 height 61
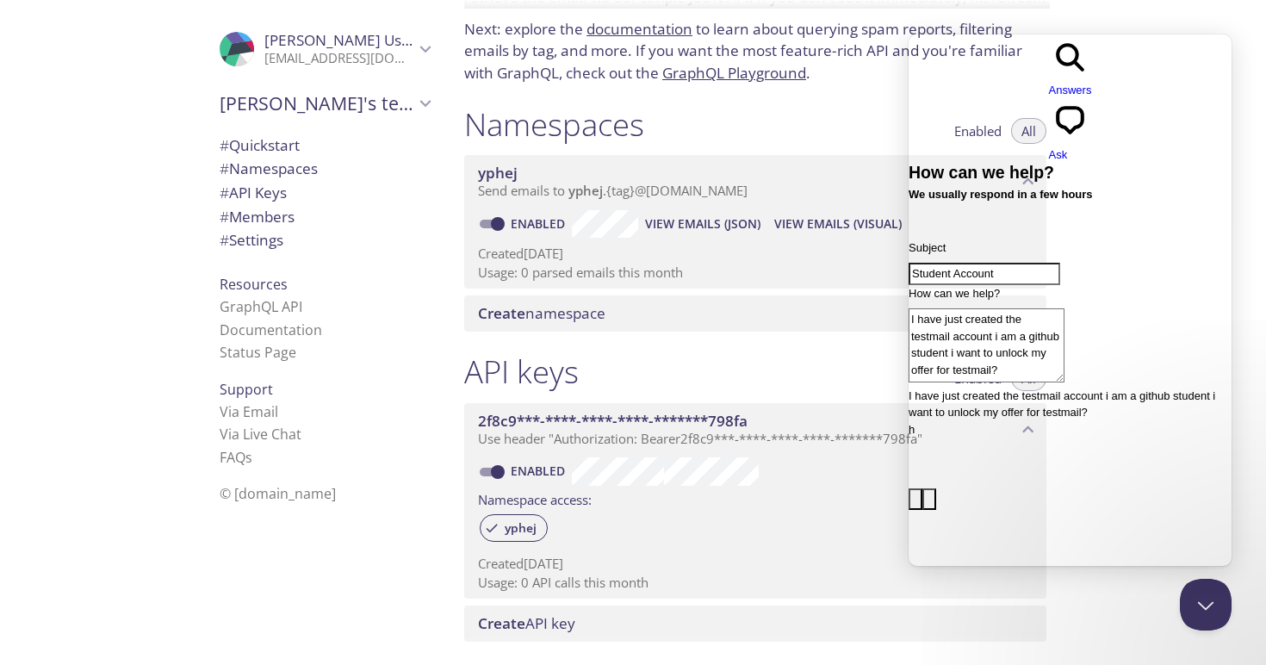
scroll to position [3, 0]
type textarea "I have just created the testmail account i am a github student i want to unlock…"
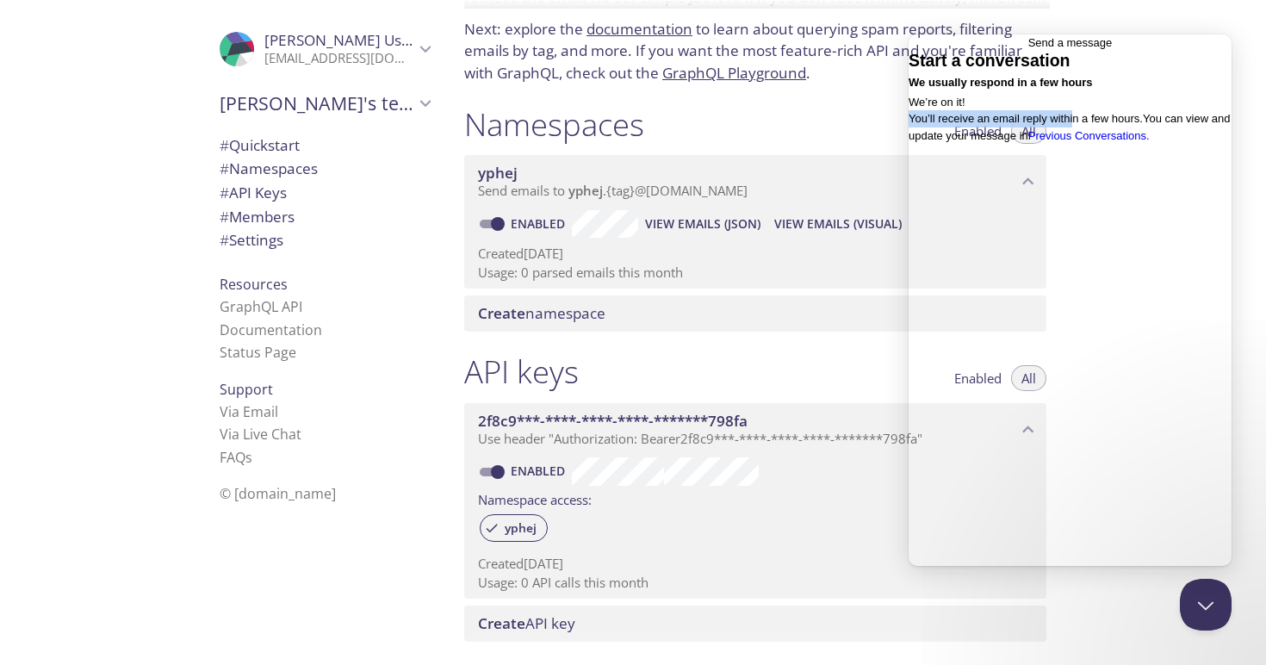
drag, startPoint x: 938, startPoint y: 261, endPoint x: 1131, endPoint y: 261, distance: 192.8
click at [1131, 142] on span "You’ll receive an email reply within a few hours. You can view and update your …" at bounding box center [1068, 127] width 321 height 30
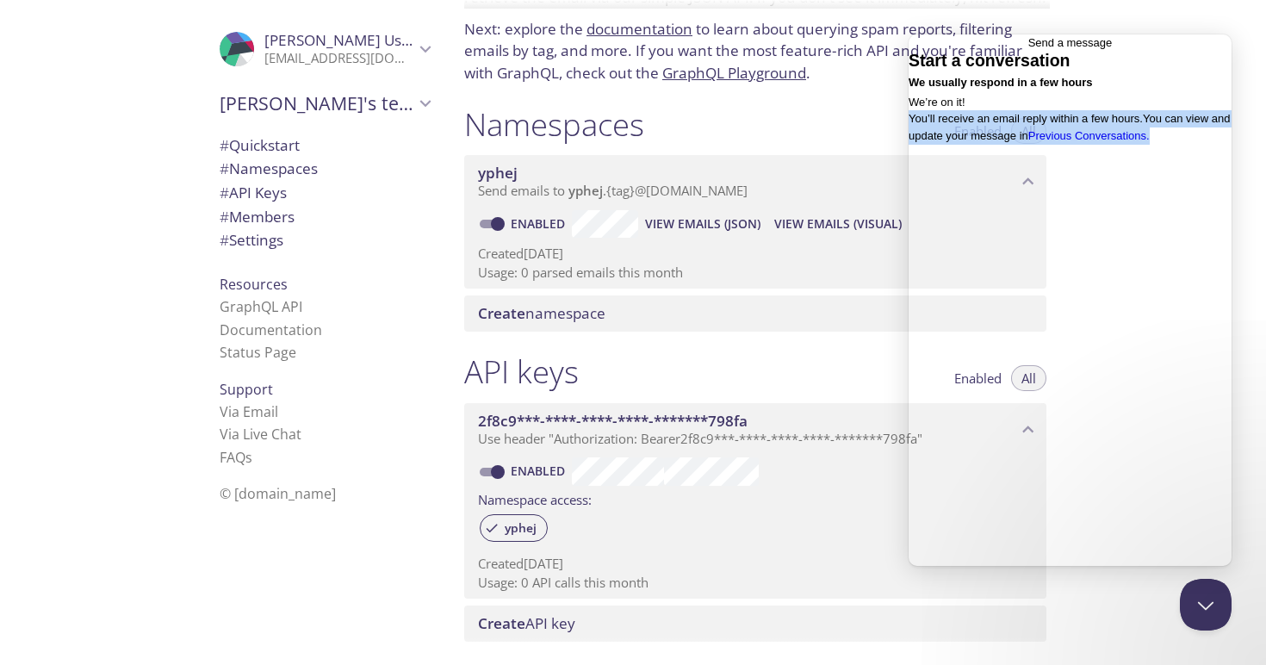
click at [1047, 142] on span "You’ll receive an email reply within a few hours. You can view and update your …" at bounding box center [1068, 127] width 321 height 30
click at [1013, 145] on div "We’re on it! You’ll receive an email reply within a few hours. You can view and…" at bounding box center [1069, 119] width 323 height 51
click at [1028, 49] on span "Go back" at bounding box center [1028, 42] width 0 height 13
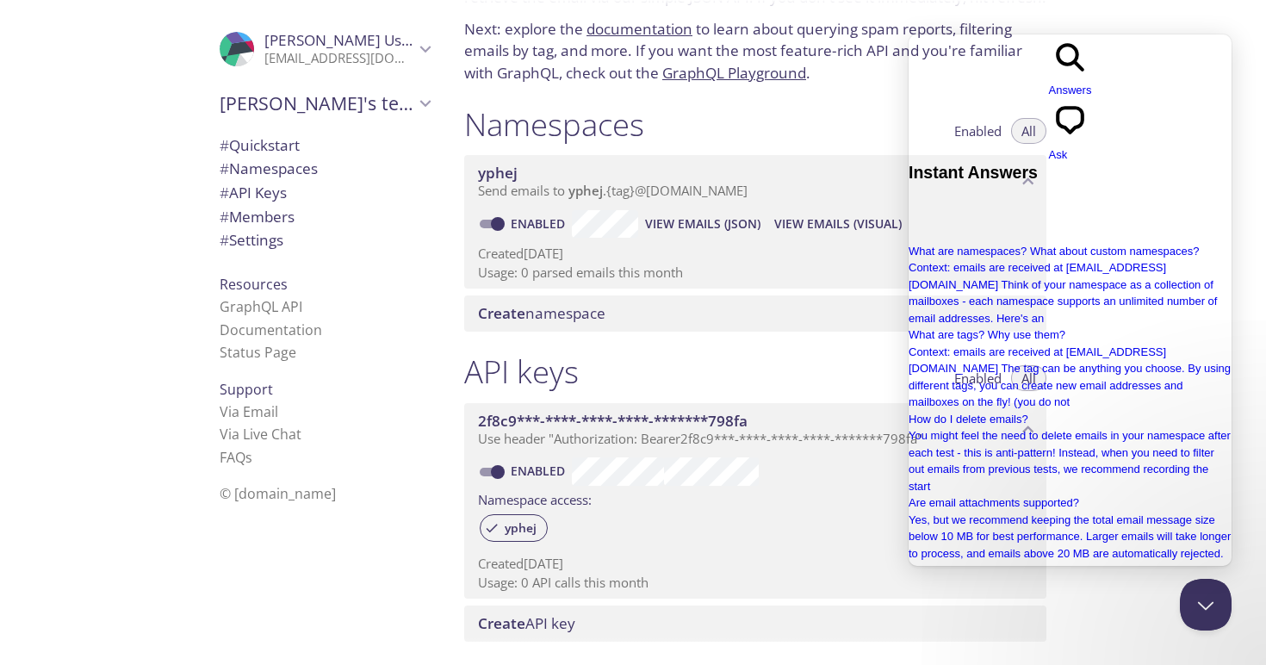
click at [848, 343] on div "API keys Enabled All 2f8c9***-****-****-****-*******798fa Use header "Authoriza…" at bounding box center [755, 497] width 610 height 310
drag, startPoint x: 1204, startPoint y: 607, endPoint x: 1195, endPoint y: 600, distance: 11.7
click at [1204, 607] on button "Close Beacon popover" at bounding box center [1202, 601] width 52 height 52
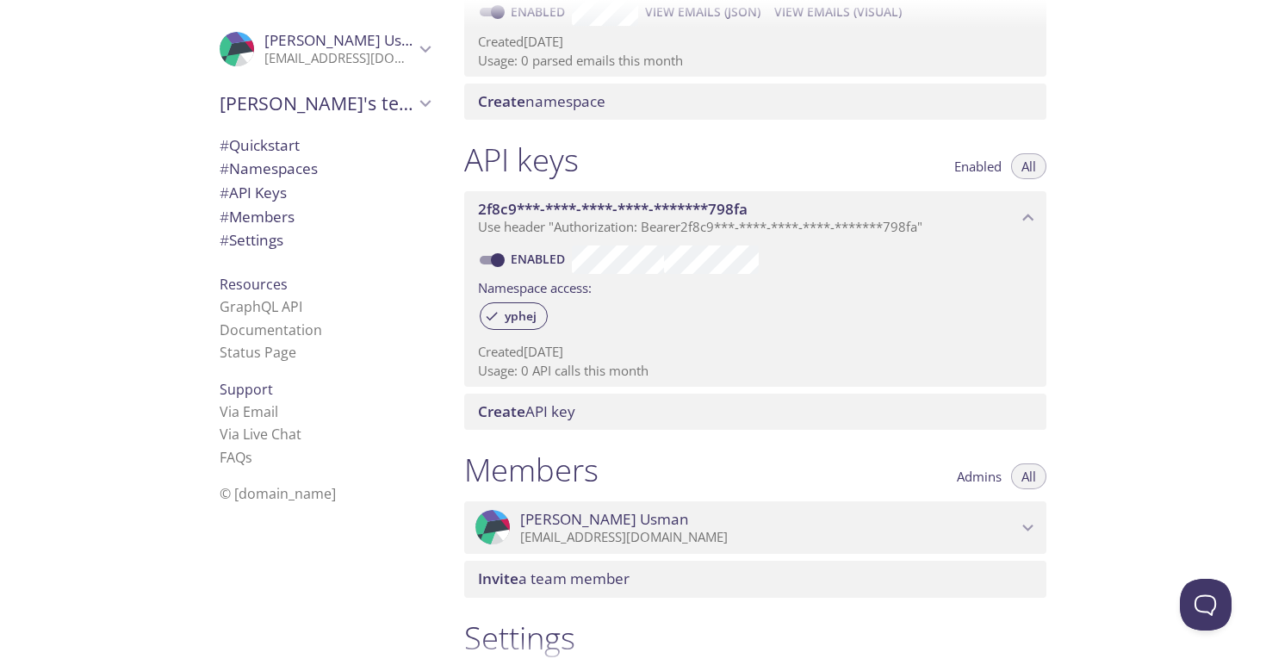
scroll to position [325, 0]
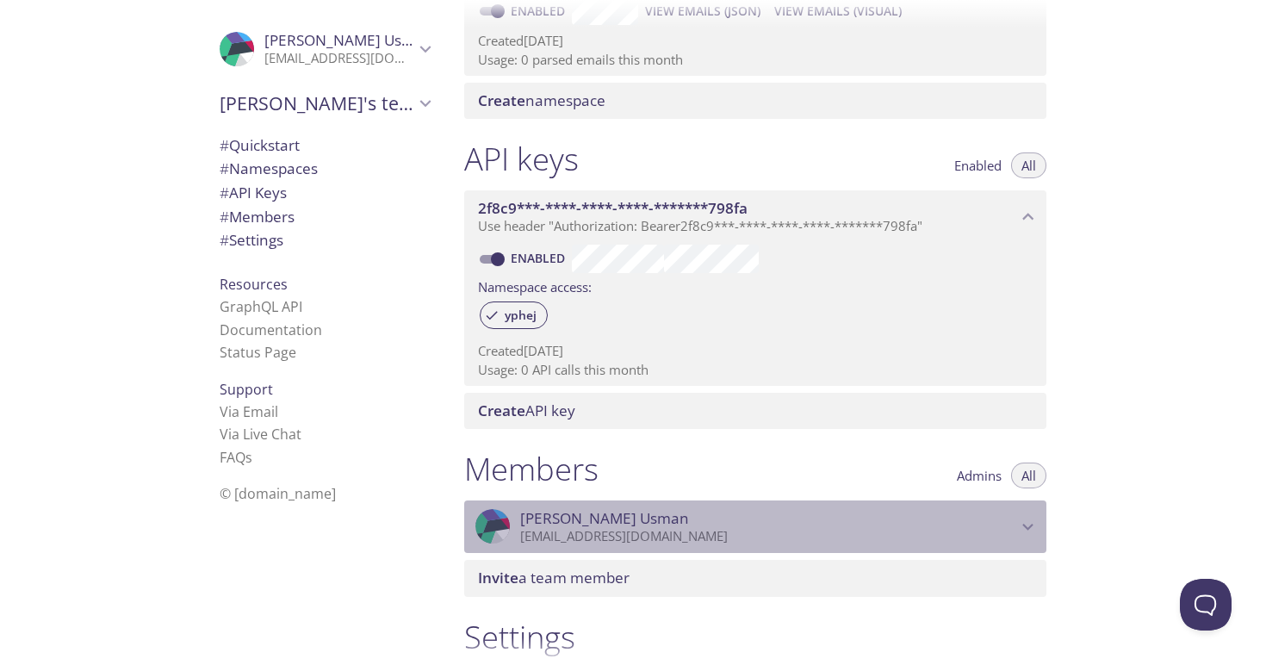
click at [1030, 528] on icon "Haseeb Usman" at bounding box center [1028, 527] width 22 height 22
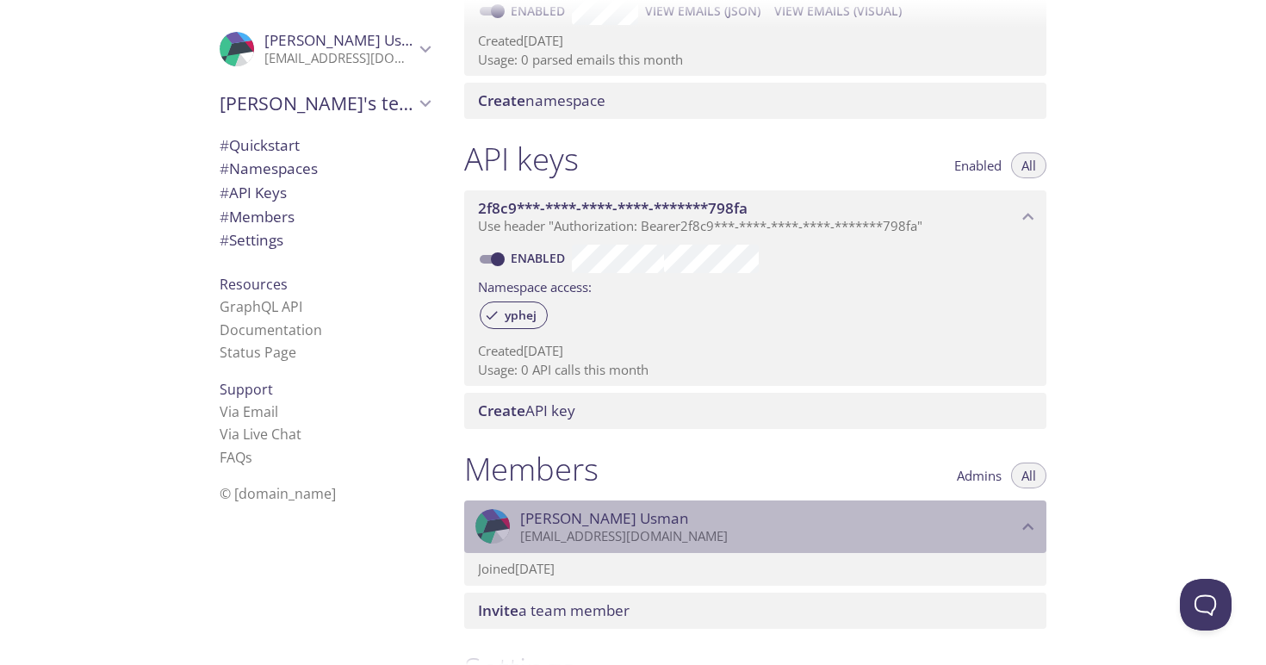
click at [1030, 528] on icon "Haseeb Usman" at bounding box center [1028, 527] width 22 height 22
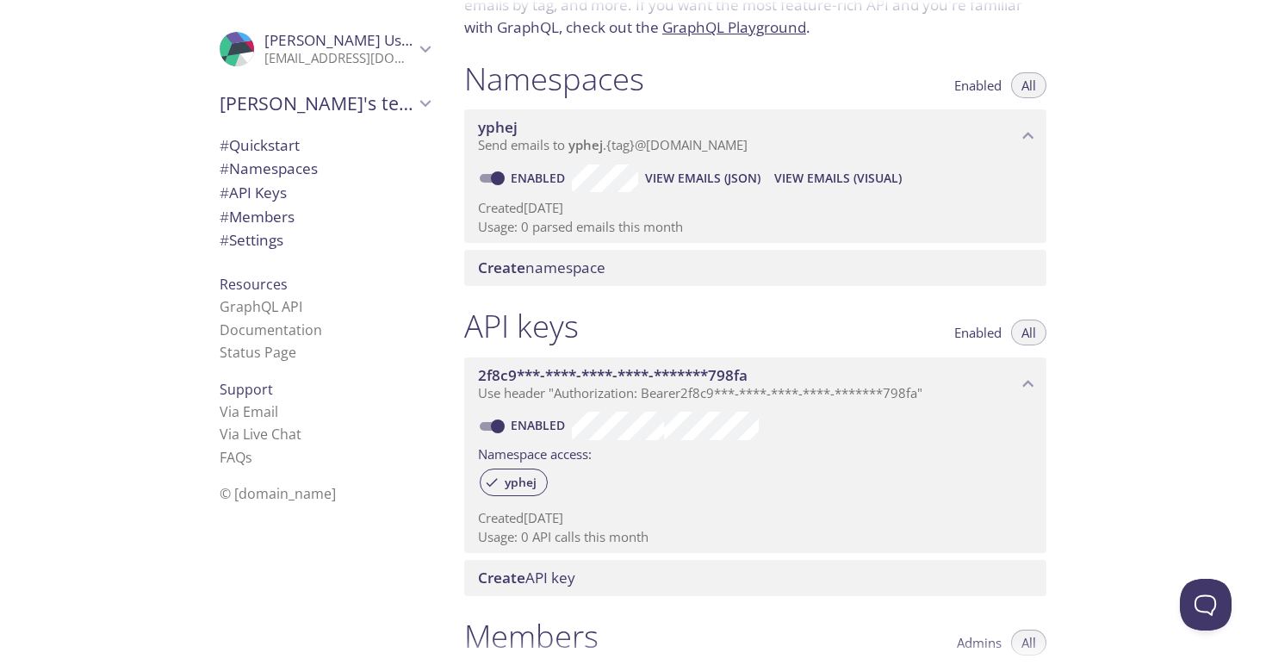
scroll to position [0, 0]
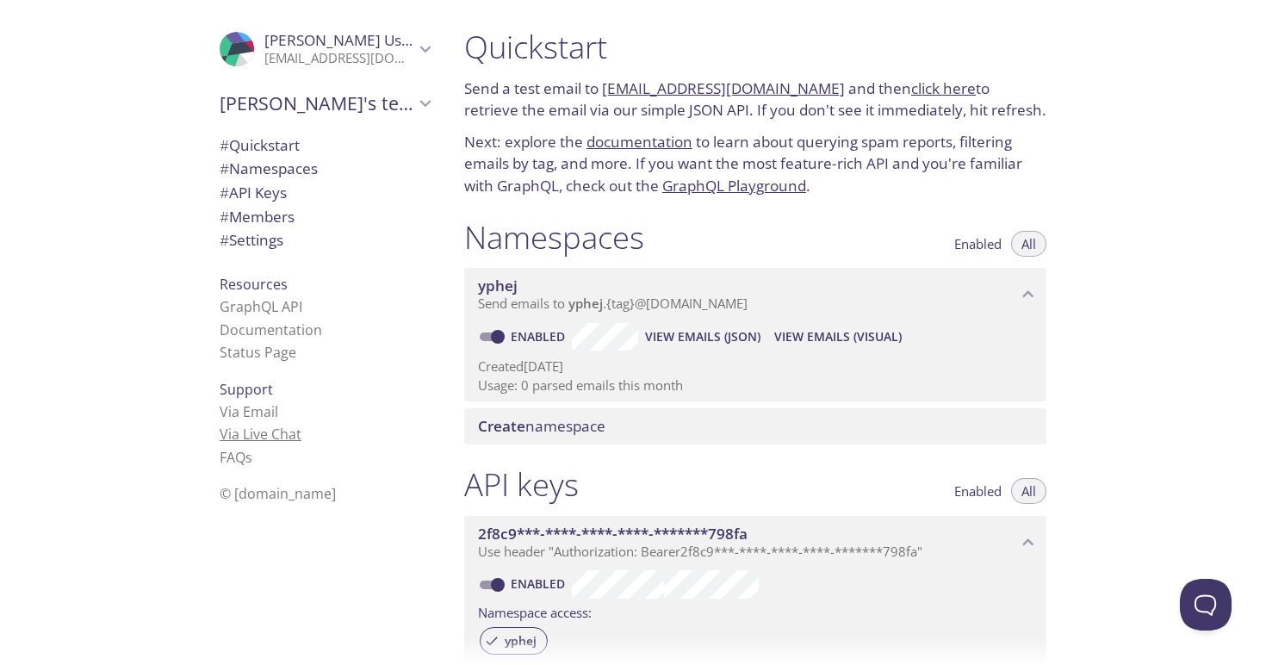
click at [251, 436] on link "Via Live Chat" at bounding box center [261, 433] width 82 height 19
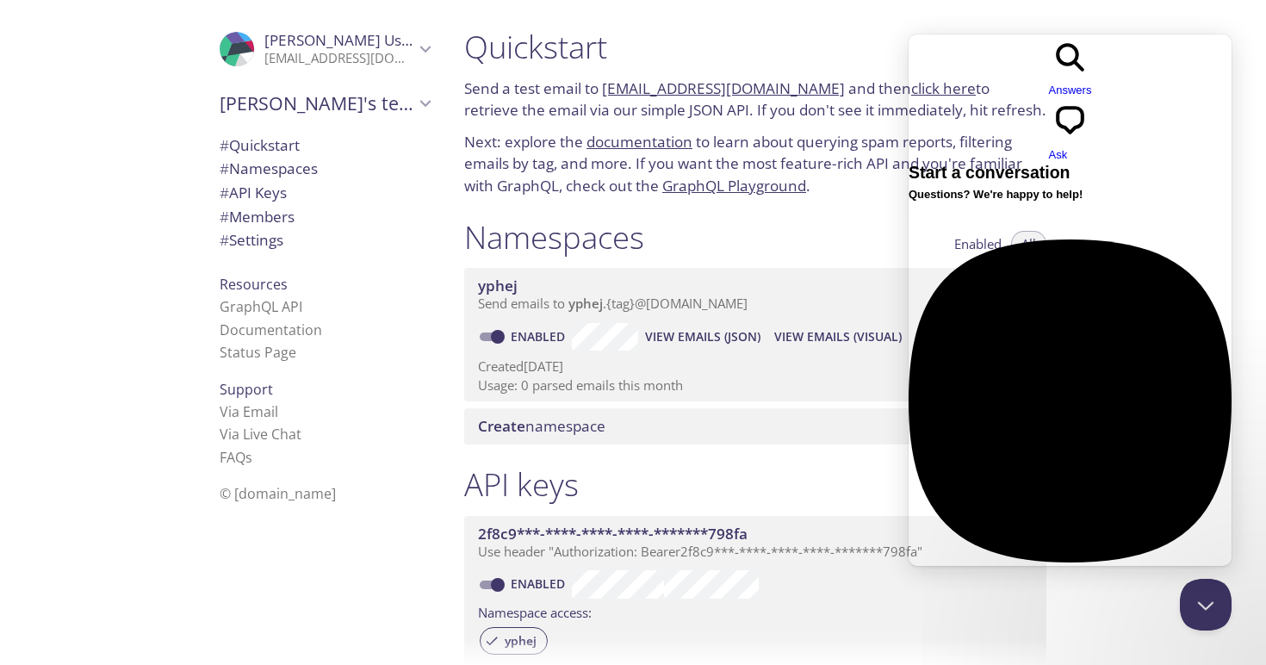
click at [1030, 663] on div at bounding box center [1069, 663] width 323 height 0
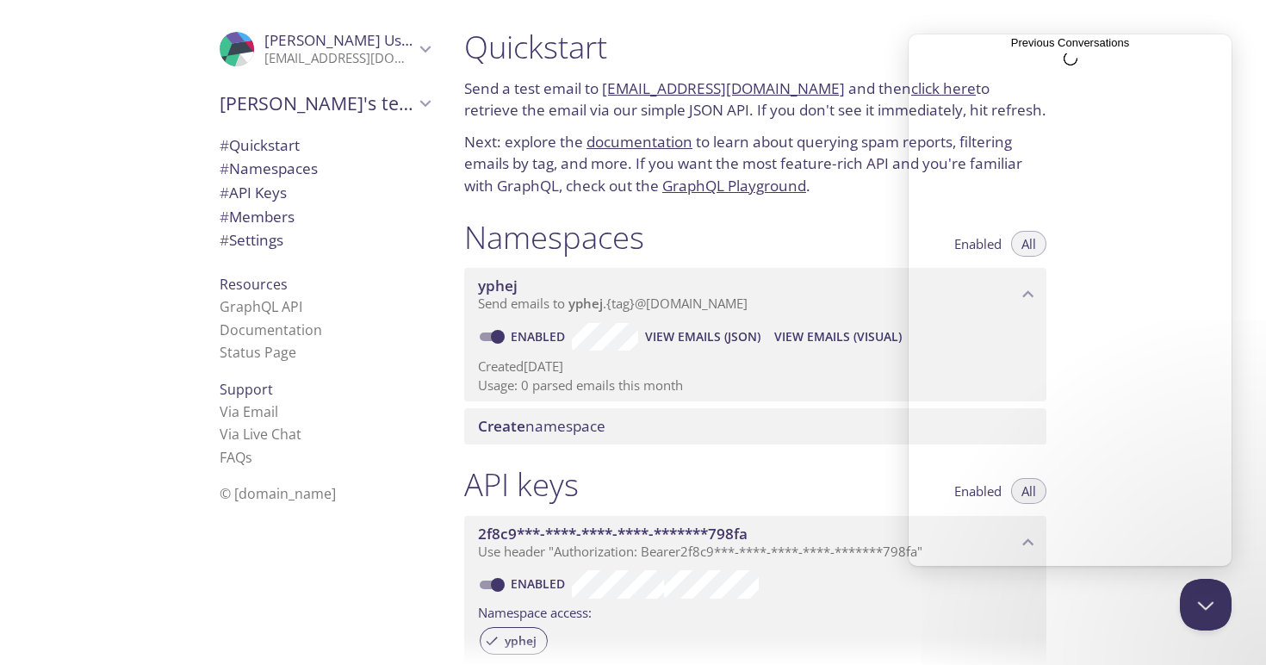
click at [1011, 49] on span "Go back" at bounding box center [1011, 42] width 0 height 13
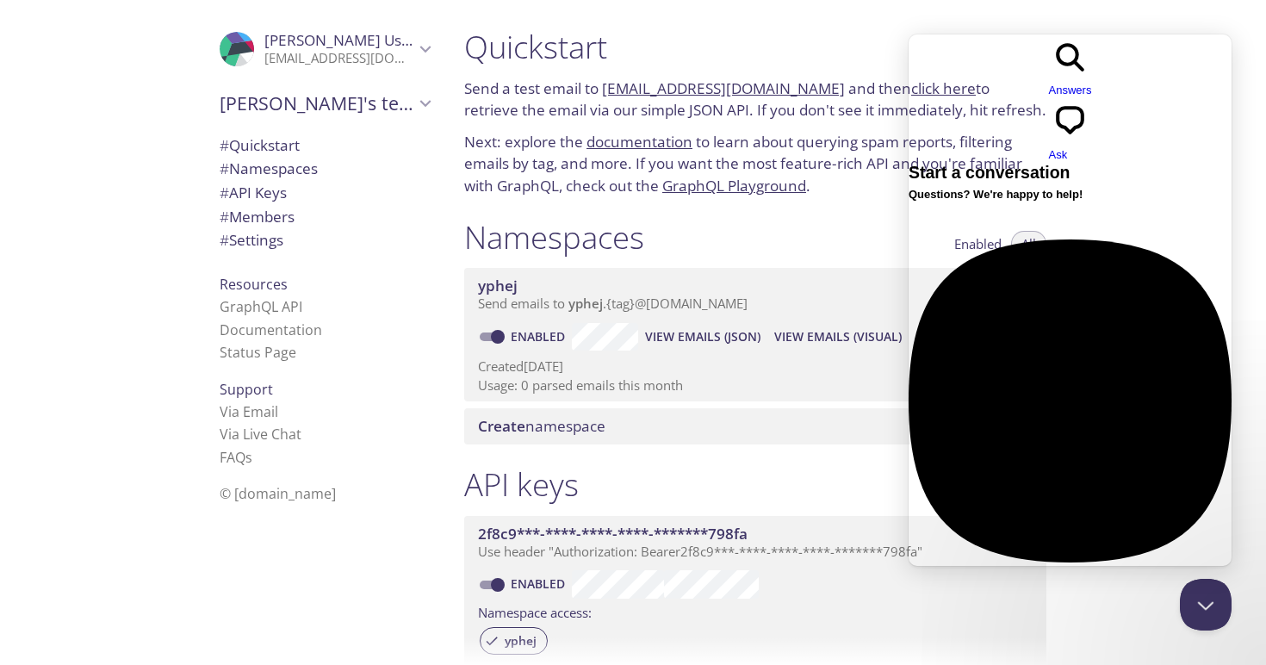
click at [1030, 610] on span "No time to wait around? Leave a message and we'll get back to you within a few …" at bounding box center [1065, 625] width 314 height 30
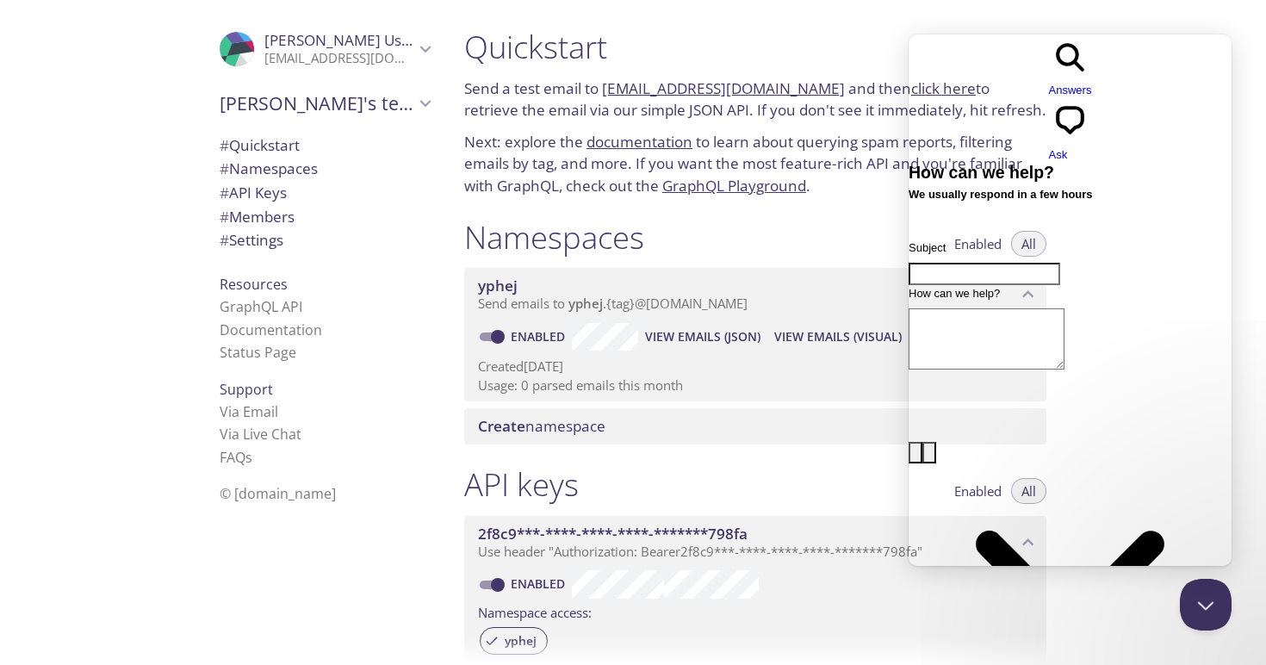
click at [1049, 92] on span "Go back" at bounding box center [1049, 98] width 0 height 13
